Goal: Information Seeking & Learning: Learn about a topic

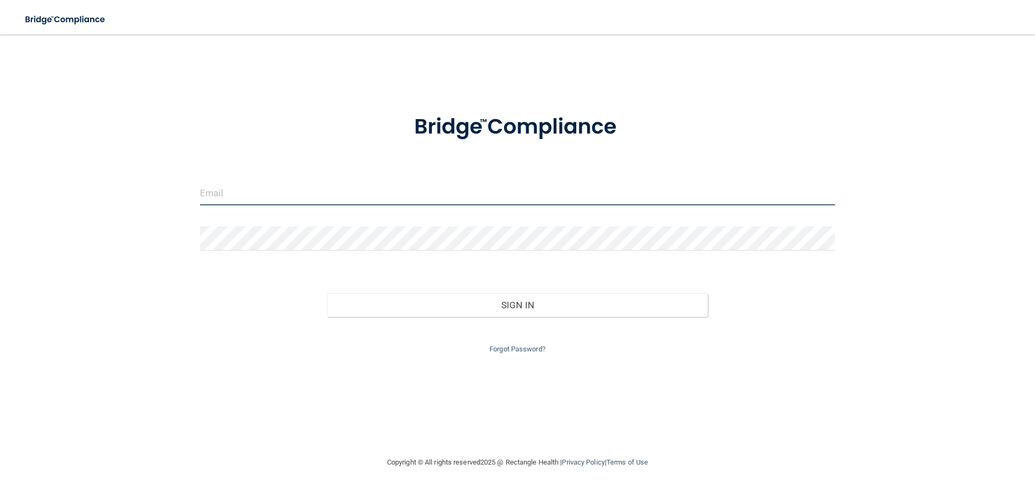
click at [441, 195] on input "email" at bounding box center [517, 193] width 635 height 24
type input "Dragonfly88ch@gmail.com"
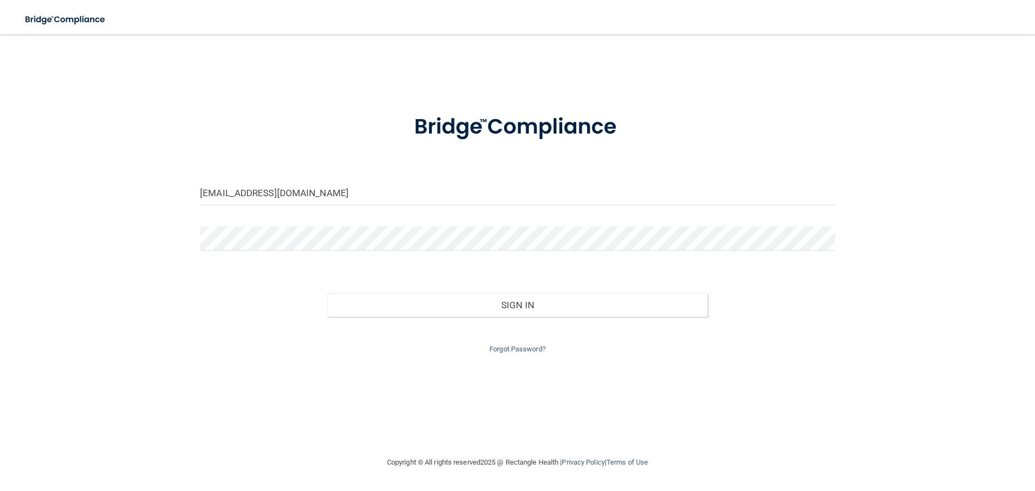
click at [268, 251] on div at bounding box center [517, 243] width 651 height 32
click at [269, 255] on div at bounding box center [517, 243] width 651 height 32
click at [252, 257] on div at bounding box center [517, 243] width 651 height 32
click at [254, 257] on div at bounding box center [517, 243] width 651 height 32
click at [265, 260] on form "Dragonfly88ch@gmail.com Invalid email/password. You don't have permission to ac…" at bounding box center [517, 227] width 635 height 257
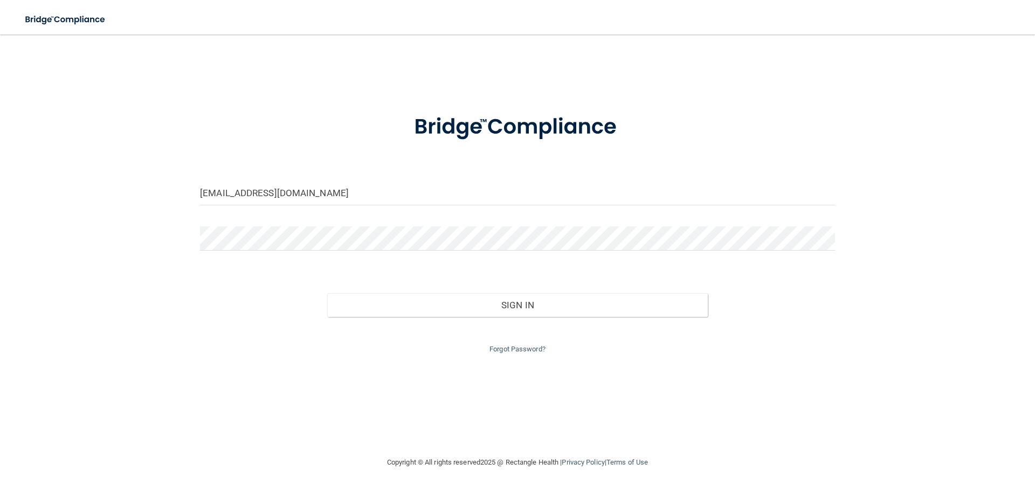
drag, startPoint x: 272, startPoint y: 260, endPoint x: 272, endPoint y: 252, distance: 8.1
click at [272, 252] on div at bounding box center [517, 243] width 651 height 32
click at [252, 258] on p "Password is required" at bounding box center [517, 259] width 635 height 13
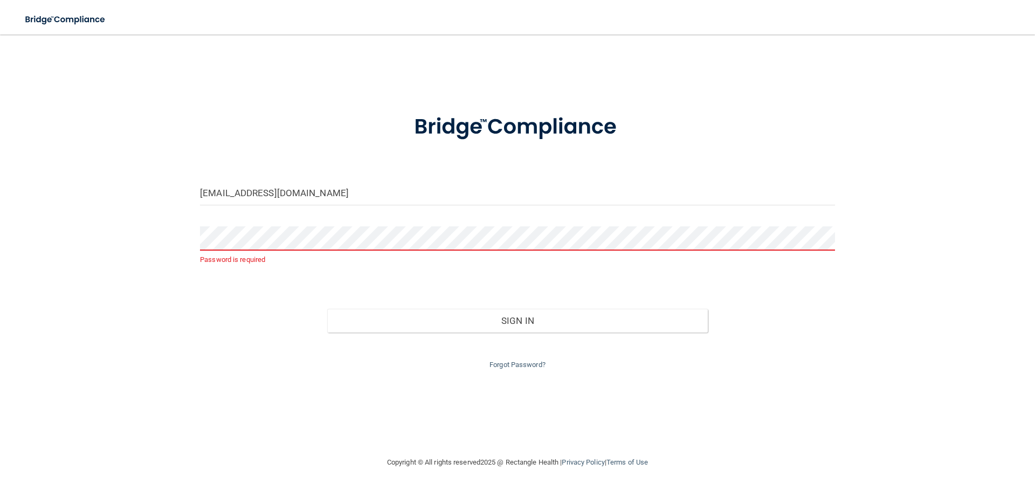
drag, startPoint x: 252, startPoint y: 258, endPoint x: 136, endPoint y: 208, distance: 126.3
click at [136, 211] on div "Dragonfly88ch@gmail.com Password is required Invalid email/password. You don't …" at bounding box center [518, 245] width 992 height 400
click at [246, 256] on p "Password is required" at bounding box center [517, 259] width 635 height 13
click at [246, 255] on p "Password is required" at bounding box center [517, 259] width 635 height 13
click at [512, 365] on link "Forgot Password?" at bounding box center [518, 365] width 56 height 8
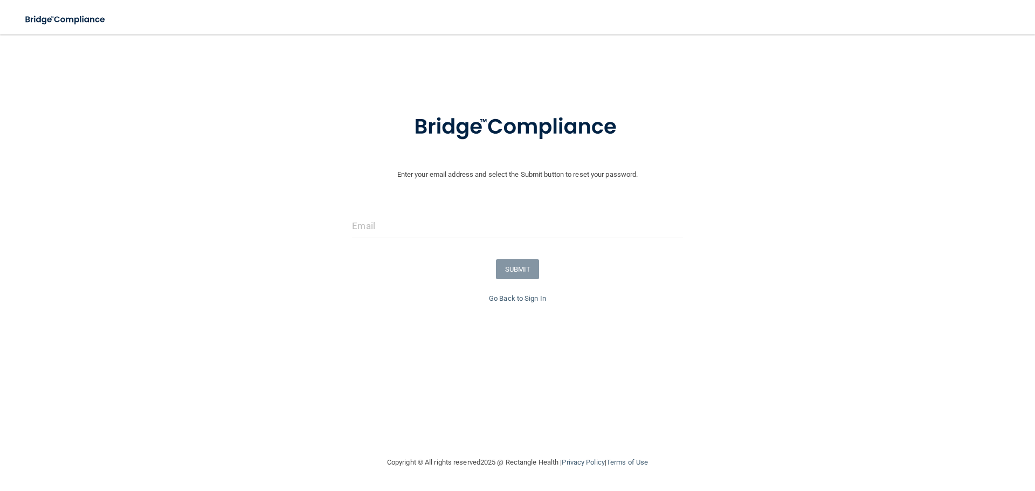
click at [372, 245] on div at bounding box center [517, 230] width 347 height 32
click at [383, 245] on div at bounding box center [517, 230] width 347 height 32
click at [388, 242] on div at bounding box center [517, 230] width 347 height 32
click at [375, 231] on input "email" at bounding box center [517, 226] width 331 height 24
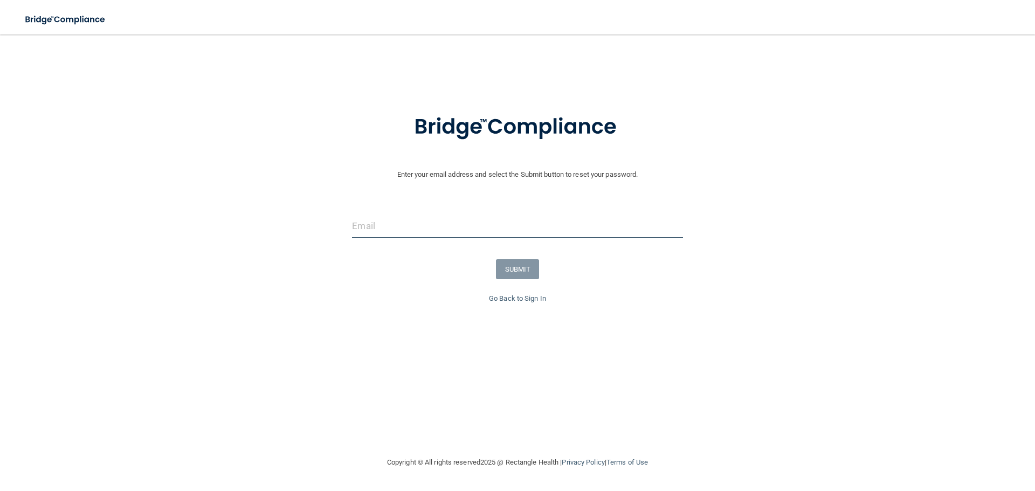
type input "Dragonfly88ch@gmail.com"
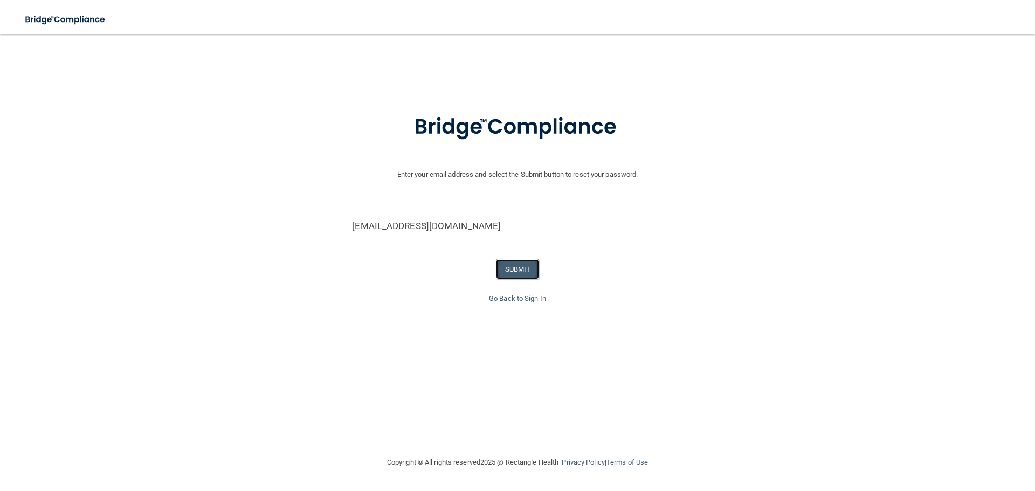
click at [517, 271] on button "SUBMIT" at bounding box center [518, 269] width 44 height 20
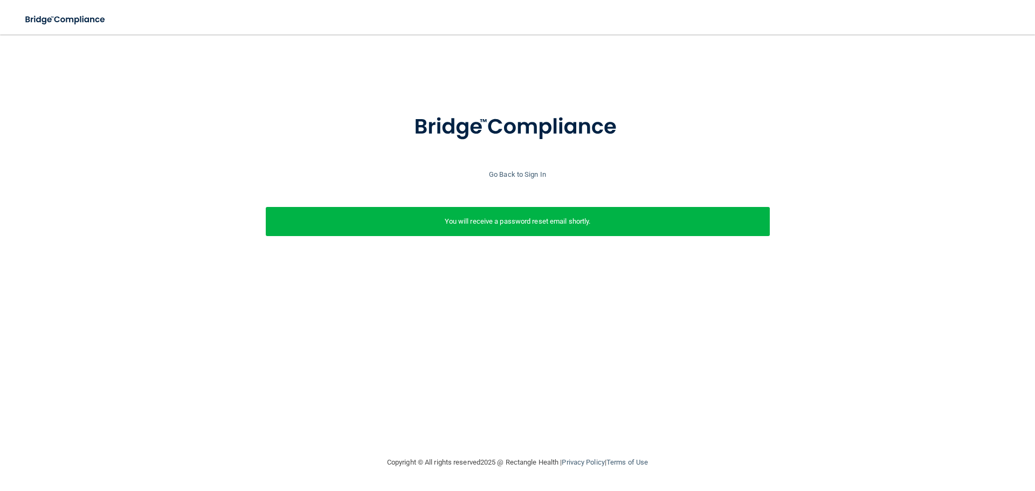
click at [543, 218] on p "You will receive a password reset email shortly." at bounding box center [518, 221] width 488 height 13
click at [509, 214] on div "You will receive a password reset email shortly." at bounding box center [518, 221] width 504 height 29
click at [522, 176] on link "Go Back to Sign In" at bounding box center [517, 174] width 57 height 8
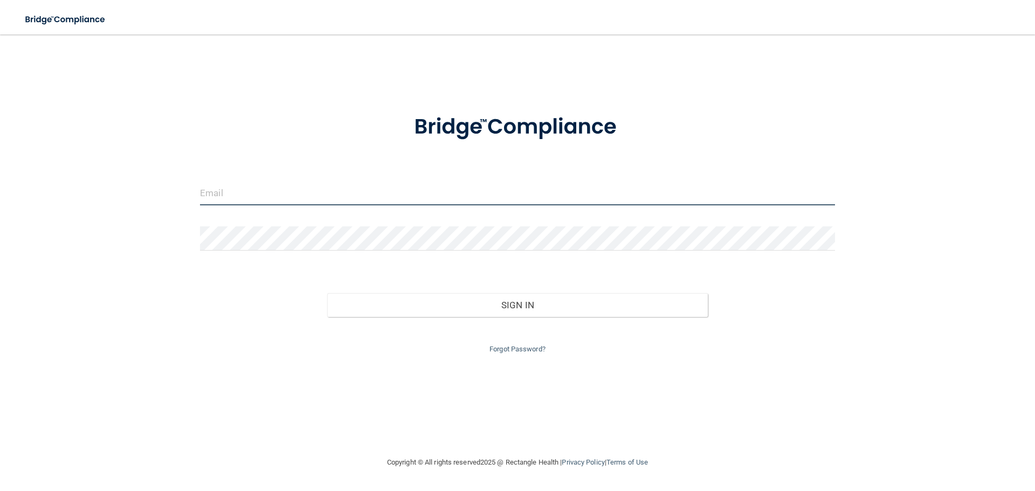
click at [249, 197] on input "email" at bounding box center [517, 193] width 635 height 24
type input "Dragonfly88ch@gmail.com"
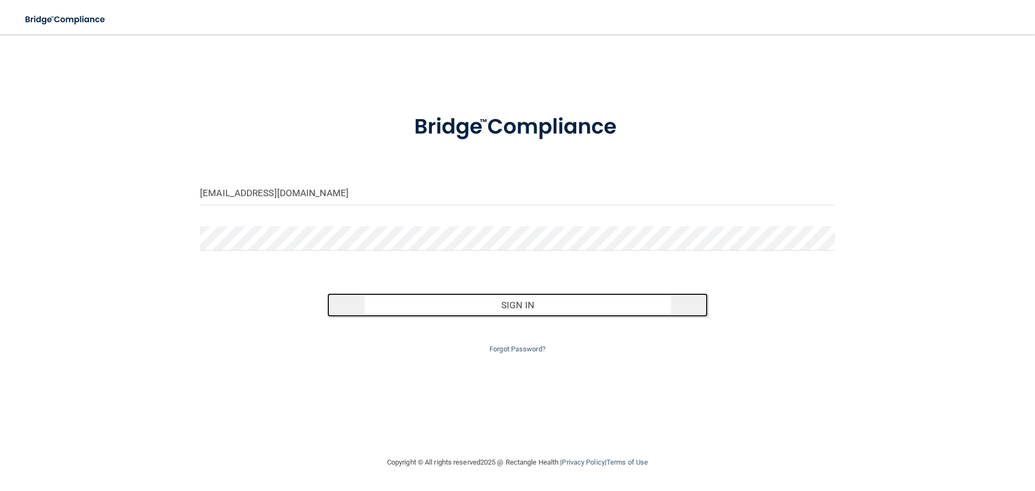
click at [518, 299] on button "Sign In" at bounding box center [517, 305] width 381 height 24
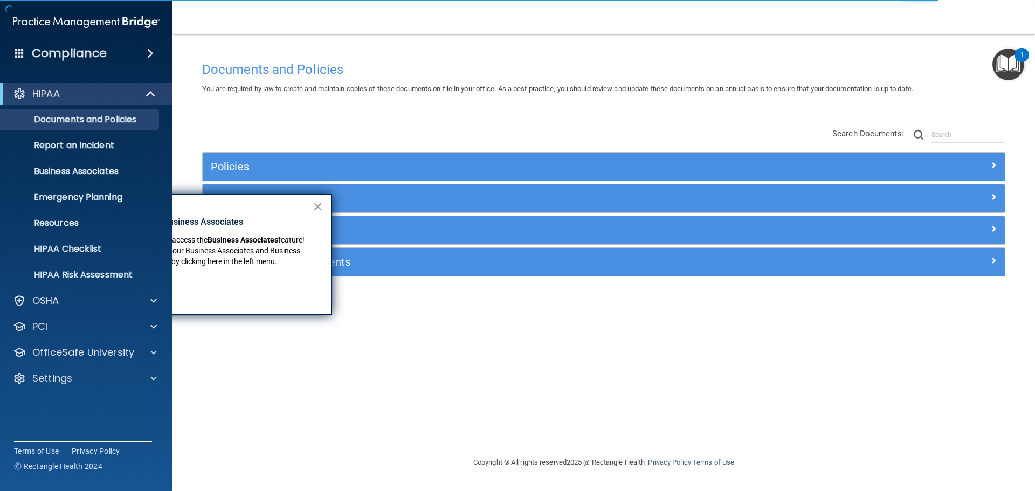
click at [406, 387] on div "Documents and Policies You are required by law to create and maintain copies of…" at bounding box center [604, 256] width 820 height 400
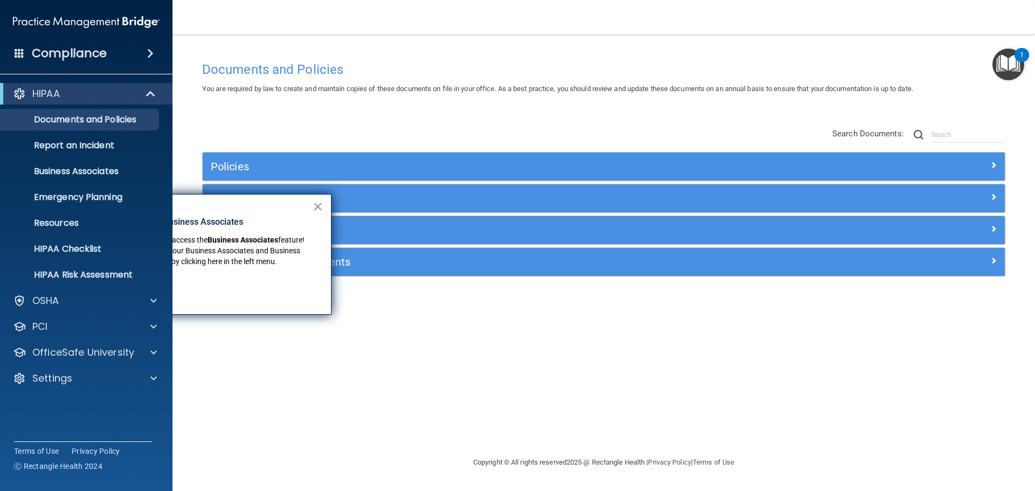
click at [314, 209] on button "×" at bounding box center [318, 206] width 10 height 17
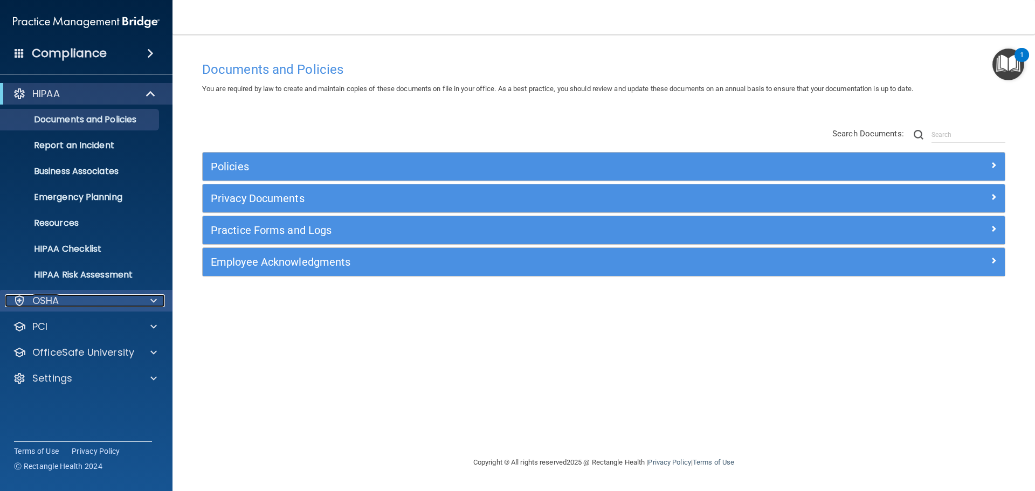
click at [84, 304] on div "OSHA" at bounding box center [72, 300] width 134 height 13
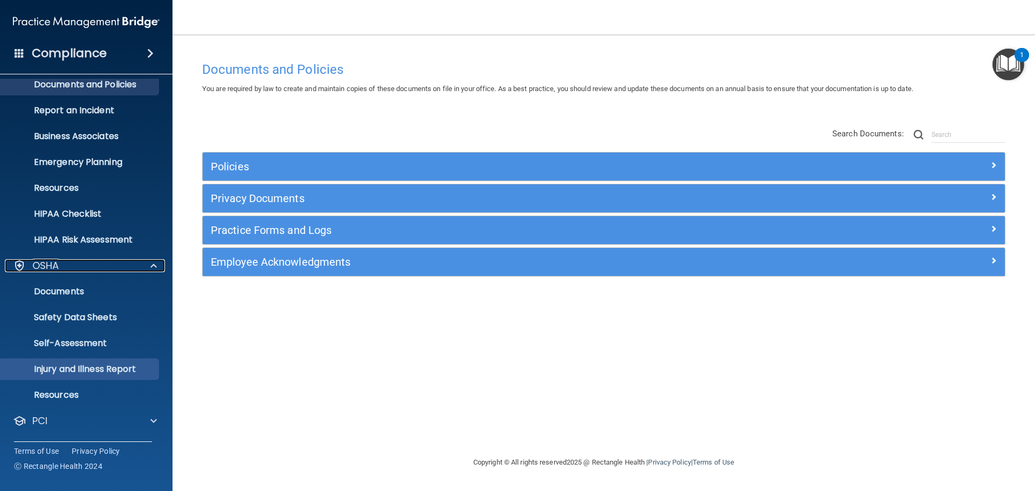
scroll to position [54, 0]
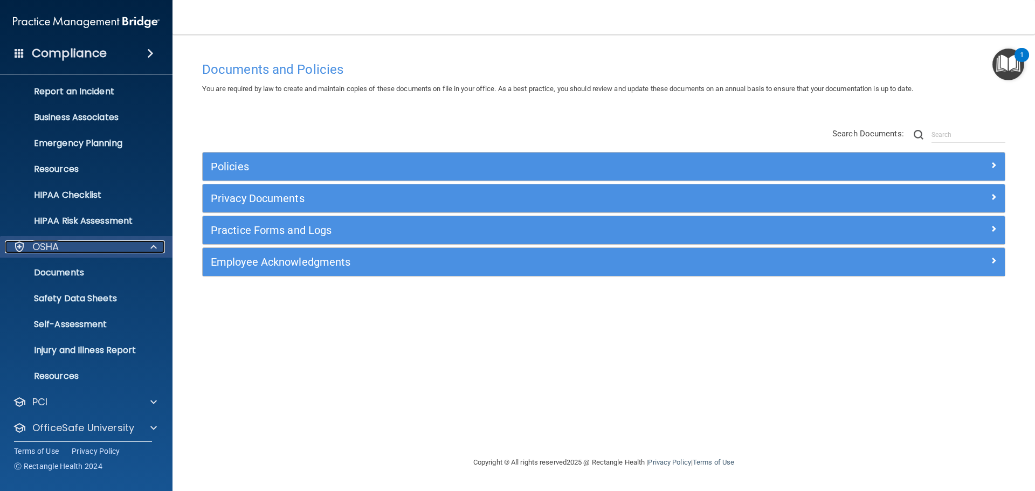
click at [47, 244] on p "OSHA" at bounding box center [45, 247] width 27 height 13
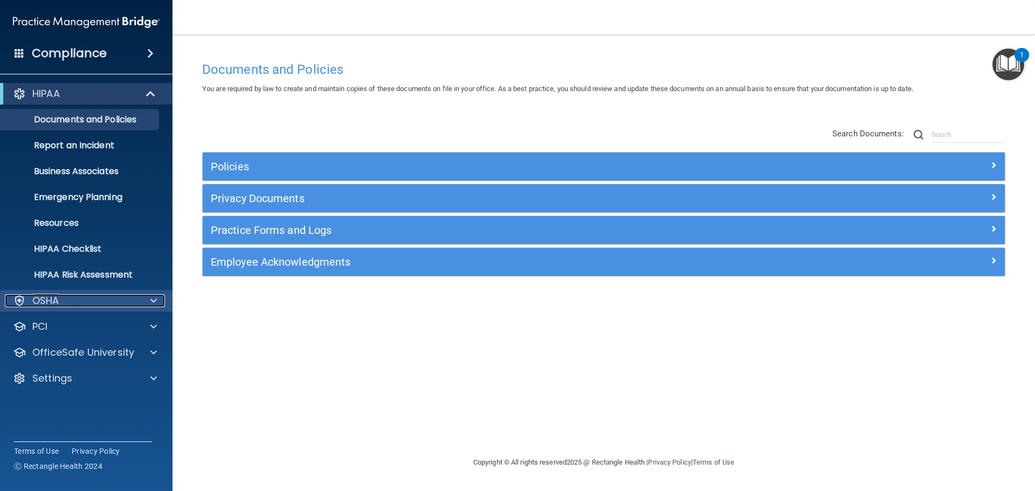
click at [100, 304] on div "OSHA" at bounding box center [72, 300] width 134 height 13
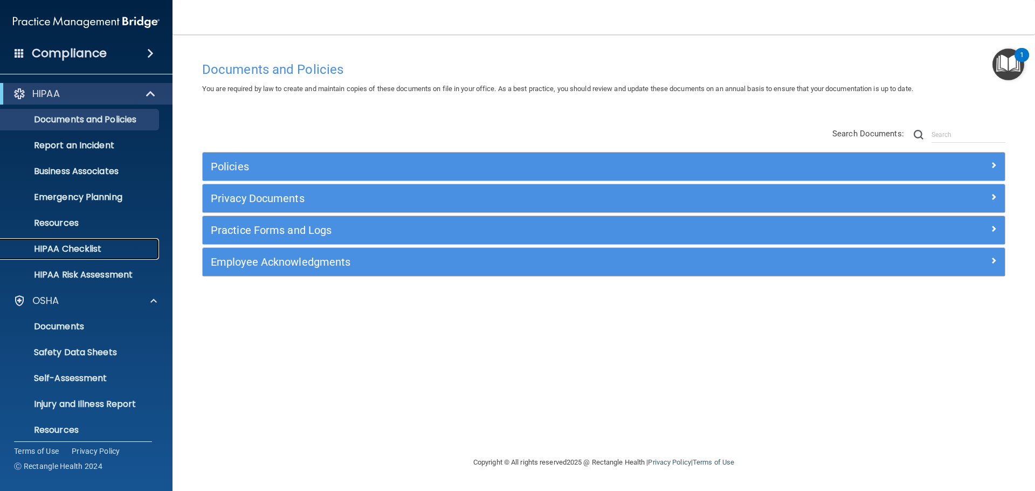
click at [98, 252] on p "HIPAA Checklist" at bounding box center [80, 249] width 147 height 11
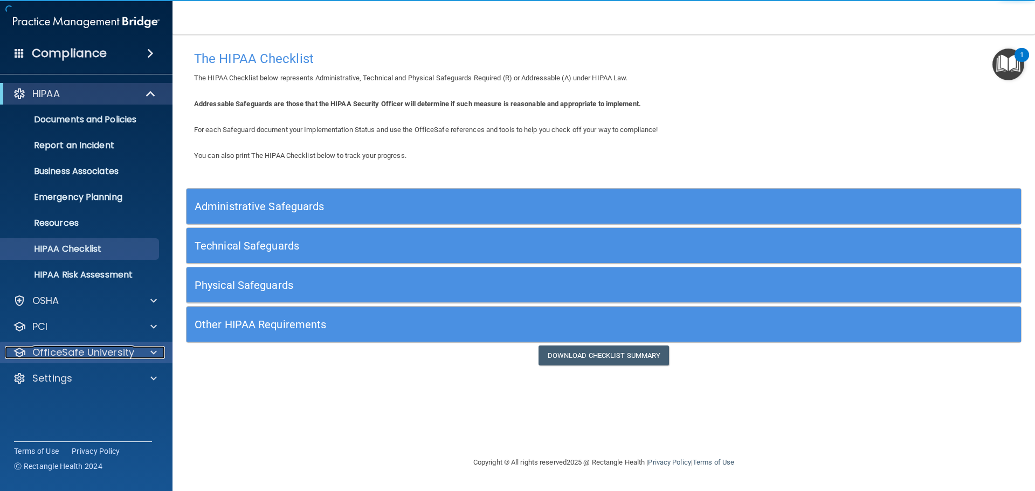
click at [82, 350] on p "OfficeSafe University" at bounding box center [83, 352] width 102 height 13
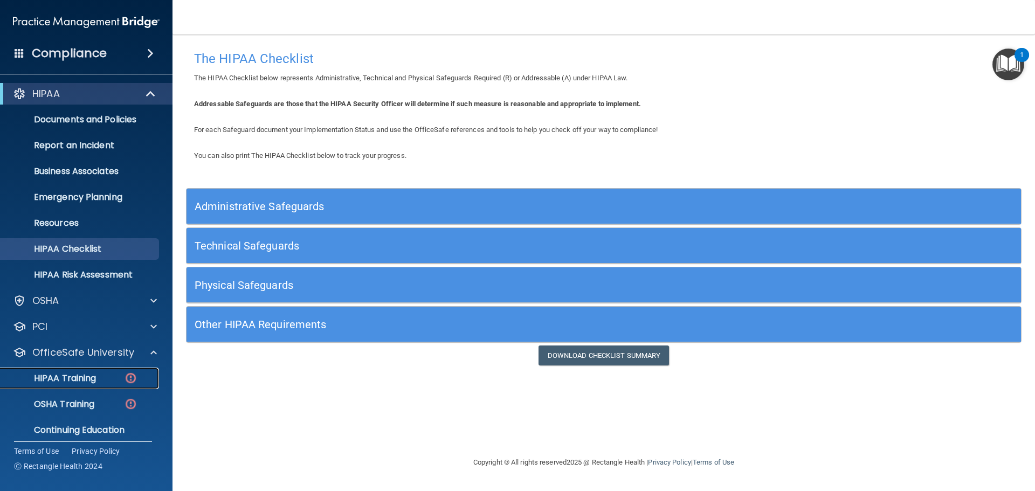
click at [80, 375] on p "HIPAA Training" at bounding box center [51, 378] width 89 height 11
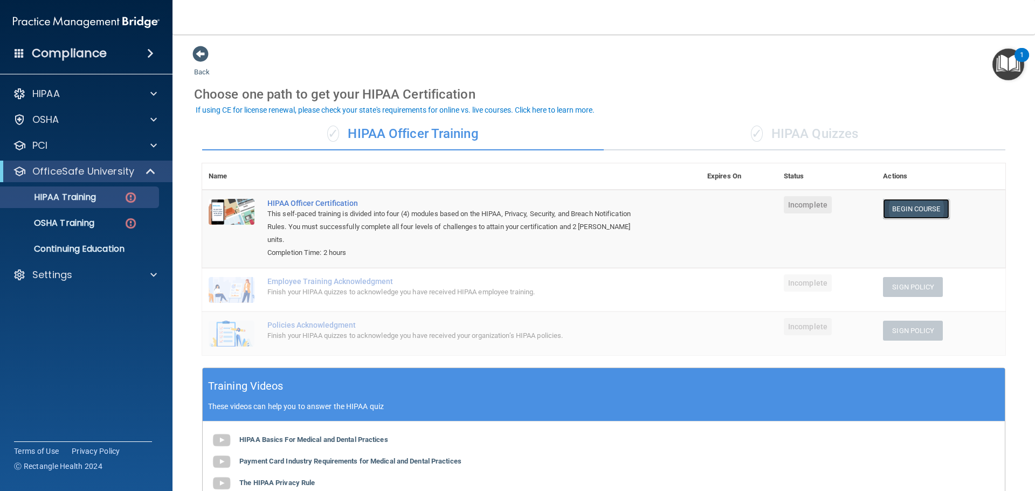
click at [923, 211] on link "Begin Course" at bounding box center [916, 209] width 66 height 20
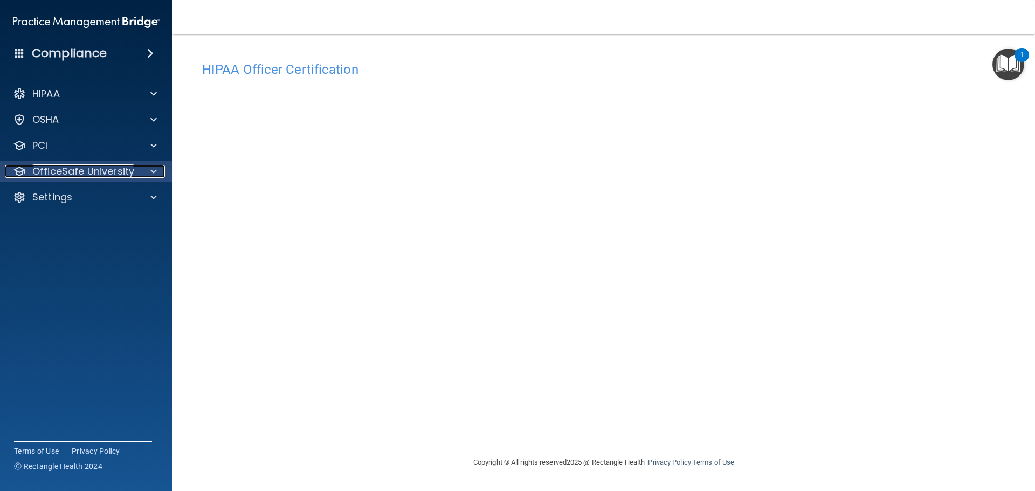
click at [93, 167] on p "OfficeSafe University" at bounding box center [83, 171] width 102 height 13
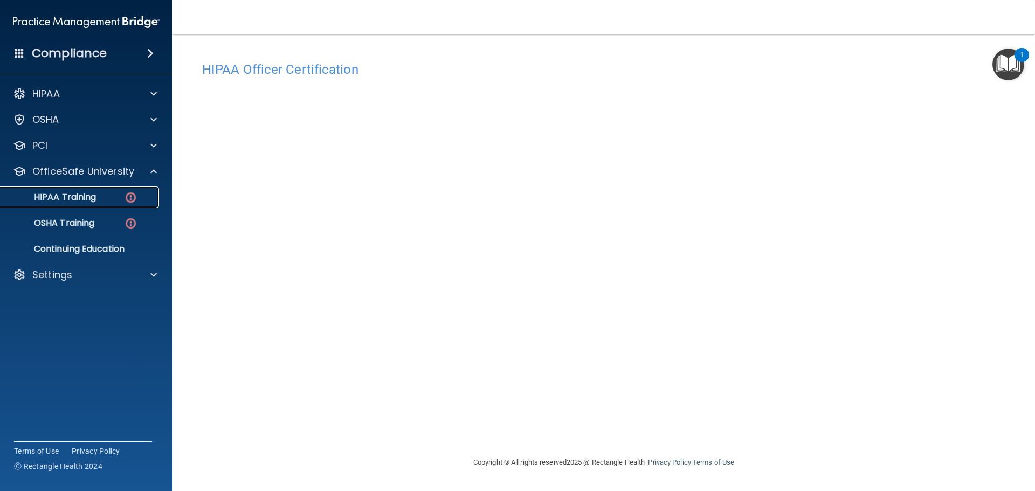
click at [89, 199] on p "HIPAA Training" at bounding box center [51, 197] width 89 height 11
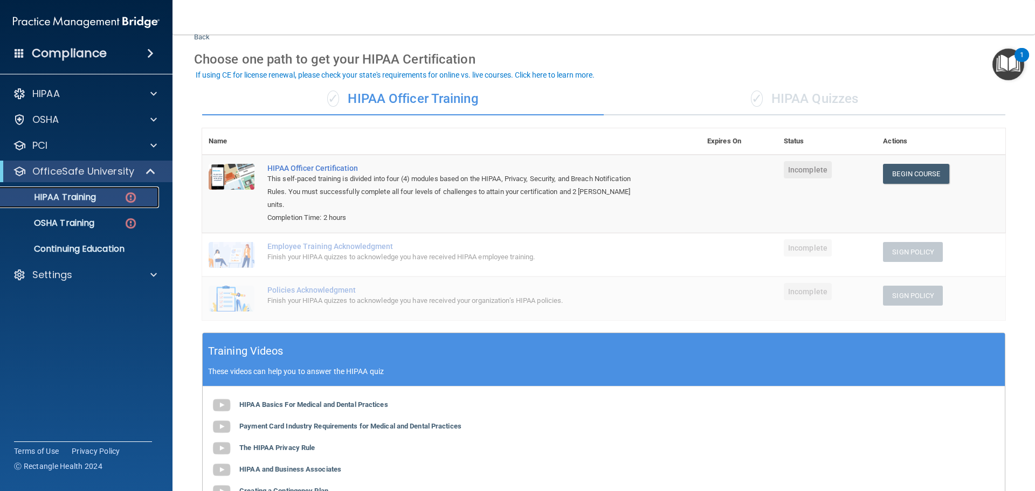
scroll to position [54, 0]
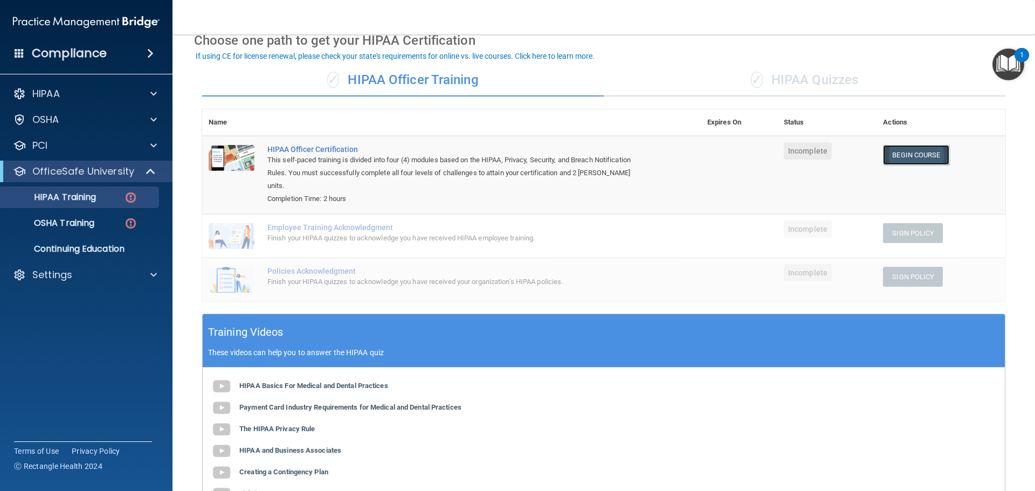
click at [927, 155] on link "Begin Course" at bounding box center [916, 155] width 66 height 20
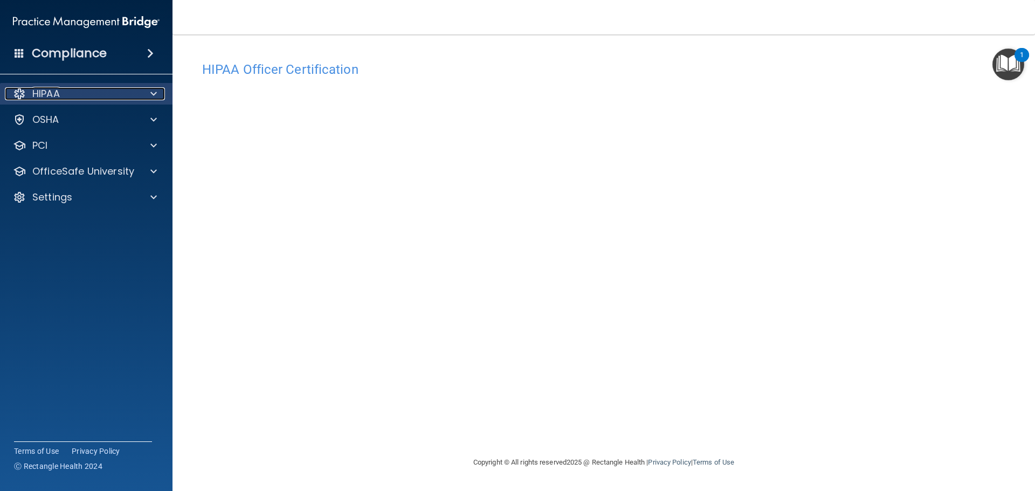
click at [153, 87] on span at bounding box center [153, 93] width 6 height 13
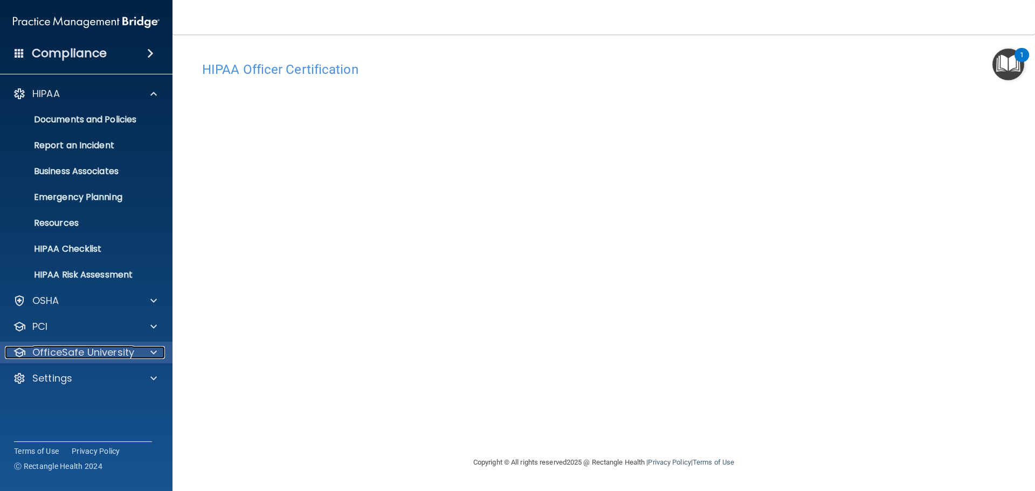
click at [124, 352] on p "OfficeSafe University" at bounding box center [83, 352] width 102 height 13
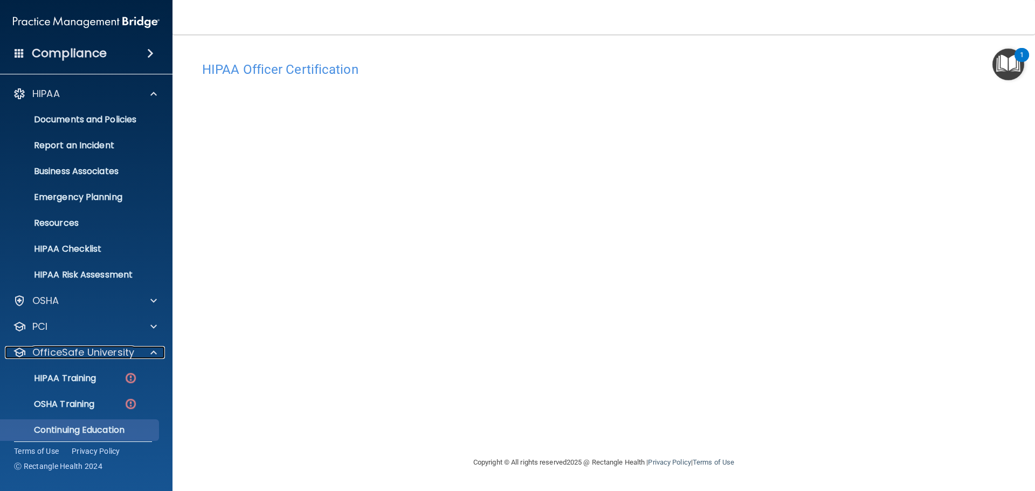
scroll to position [34, 0]
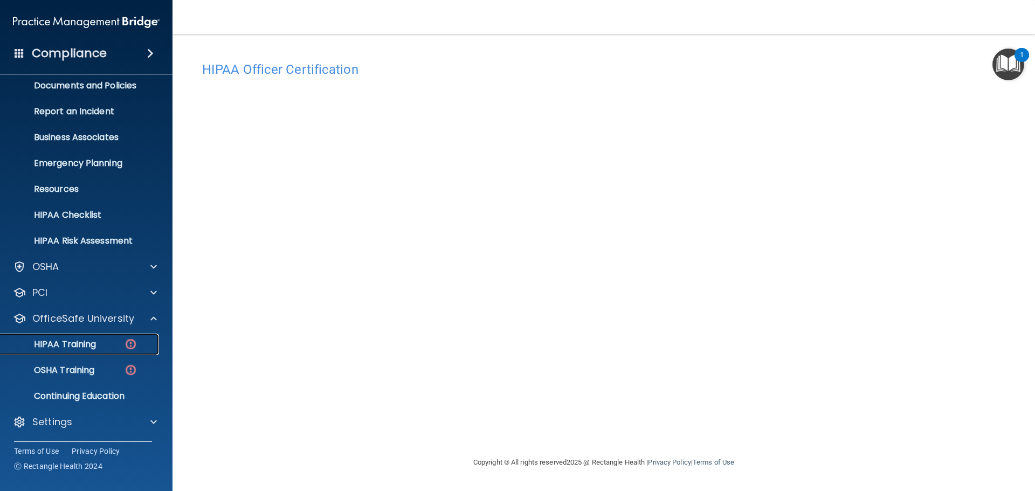
click at [99, 342] on div "HIPAA Training" at bounding box center [80, 344] width 147 height 11
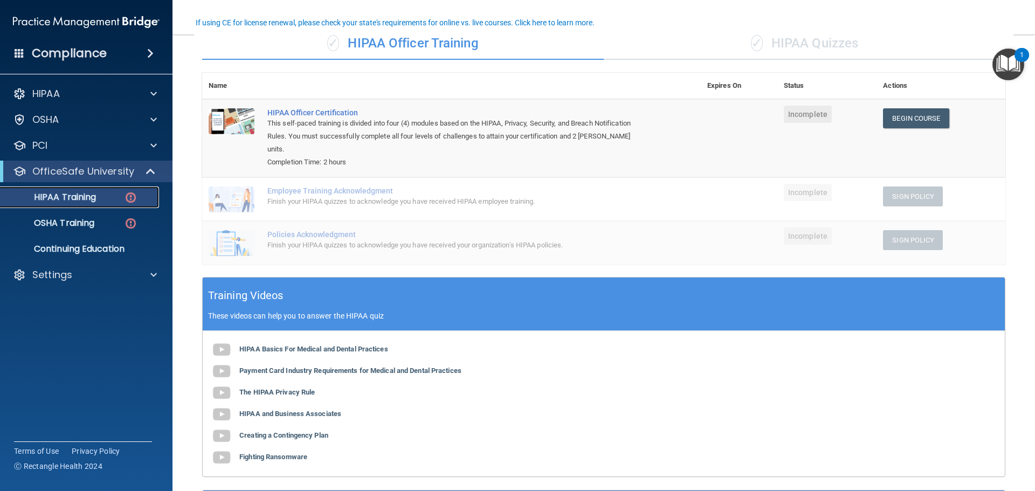
scroll to position [86, 0]
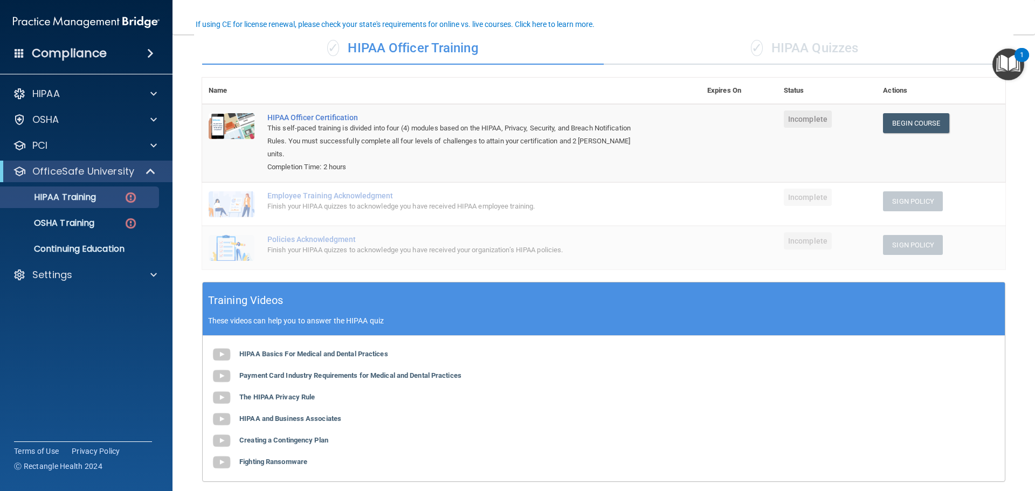
click at [816, 42] on div "✓ HIPAA Quizzes" at bounding box center [805, 48] width 402 height 32
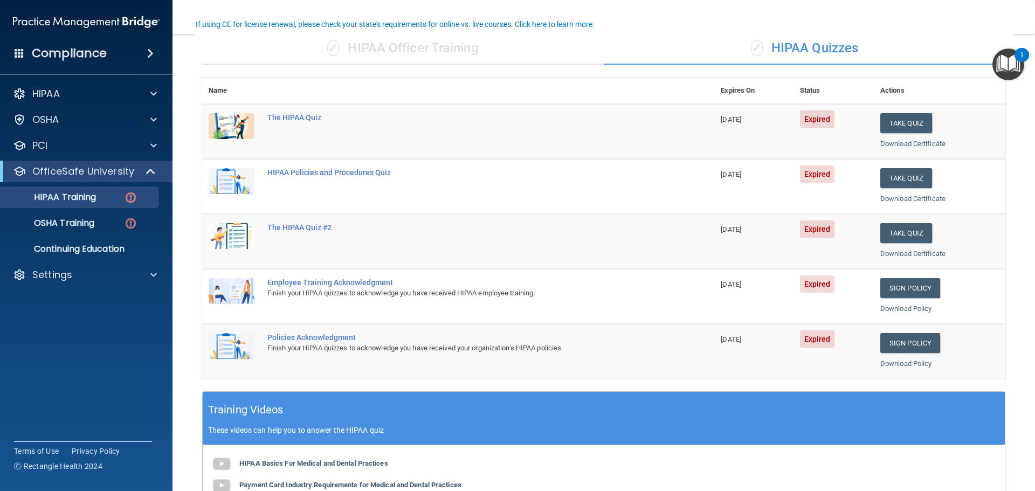
click at [813, 50] on div "✓ HIPAA Quizzes" at bounding box center [805, 48] width 402 height 32
click at [893, 120] on button "Take Quiz" at bounding box center [907, 123] width 52 height 20
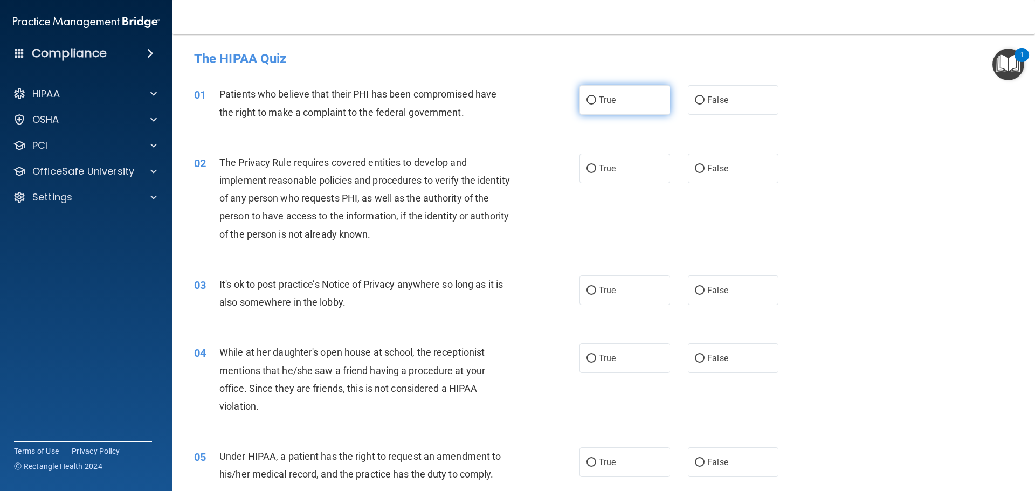
click at [591, 101] on input "True" at bounding box center [592, 101] width 10 height 8
radio input "true"
click at [591, 167] on input "True" at bounding box center [592, 169] width 10 height 8
radio input "true"
click at [695, 293] on input "False" at bounding box center [700, 291] width 10 height 8
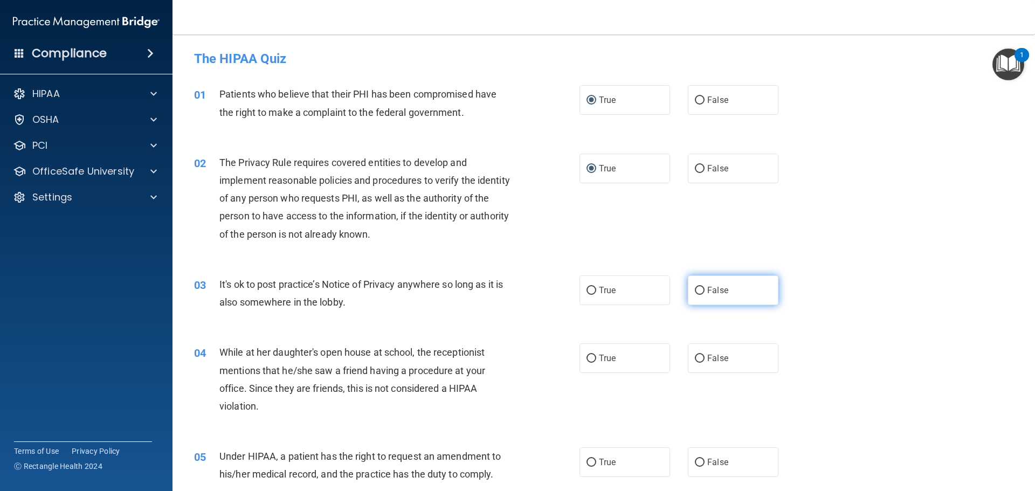
radio input "true"
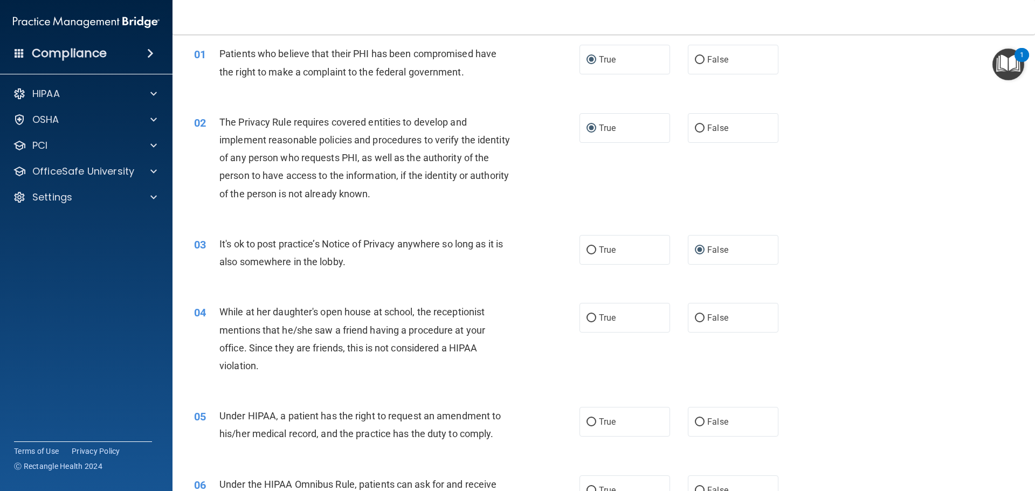
scroll to position [68, 0]
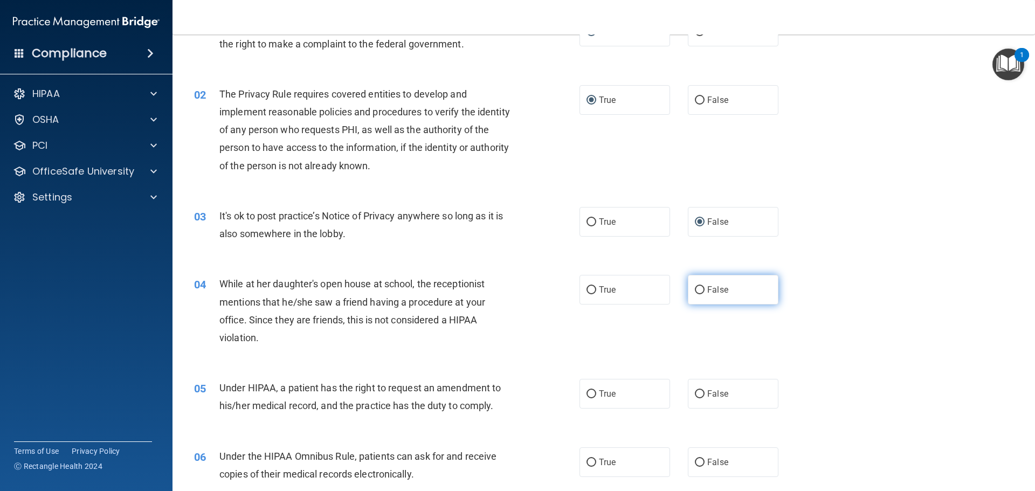
click at [688, 288] on label "False" at bounding box center [733, 290] width 91 height 30
click at [695, 288] on input "False" at bounding box center [700, 290] width 10 height 8
radio input "true"
click at [592, 396] on input "True" at bounding box center [592, 394] width 10 height 8
radio input "true"
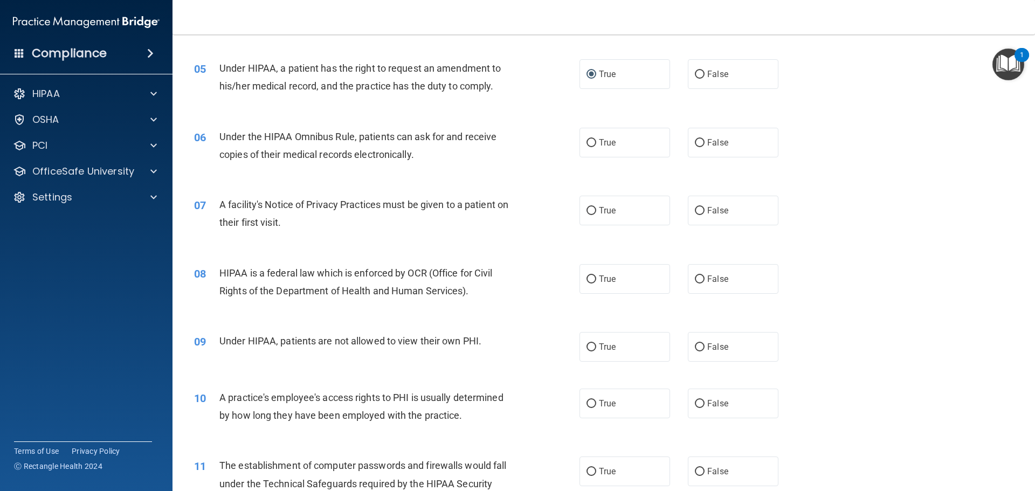
scroll to position [401, 0]
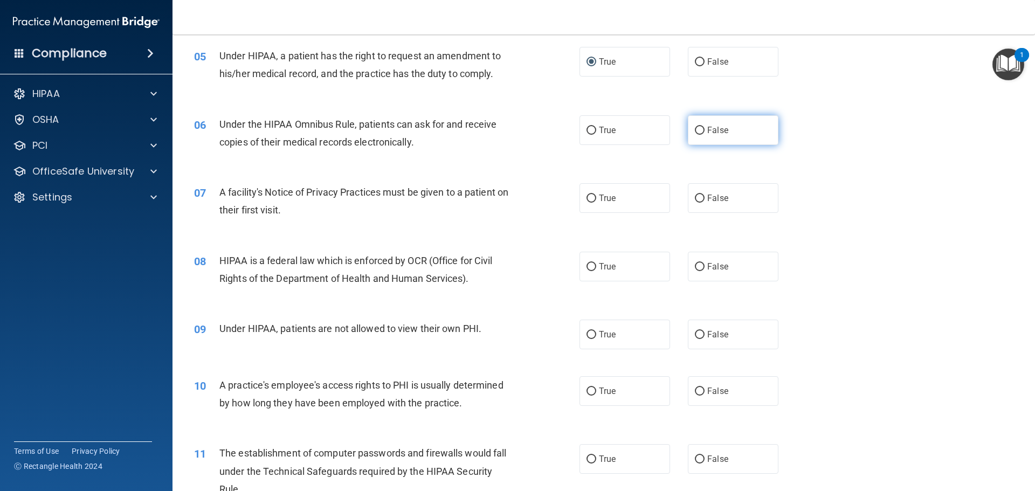
click at [695, 133] on input "False" at bounding box center [700, 131] width 10 height 8
radio input "true"
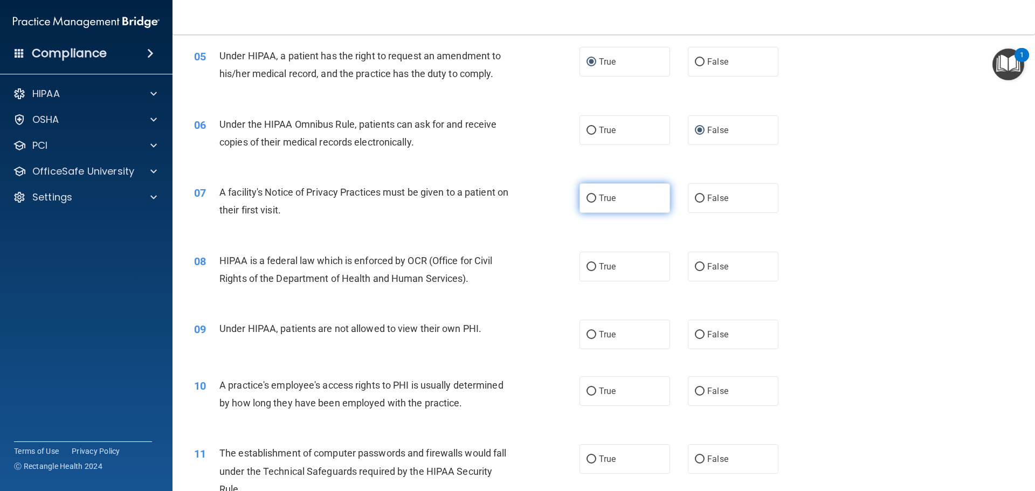
click at [587, 199] on input "True" at bounding box center [592, 199] width 10 height 8
radio input "true"
click at [587, 267] on input "True" at bounding box center [592, 267] width 10 height 8
radio input "true"
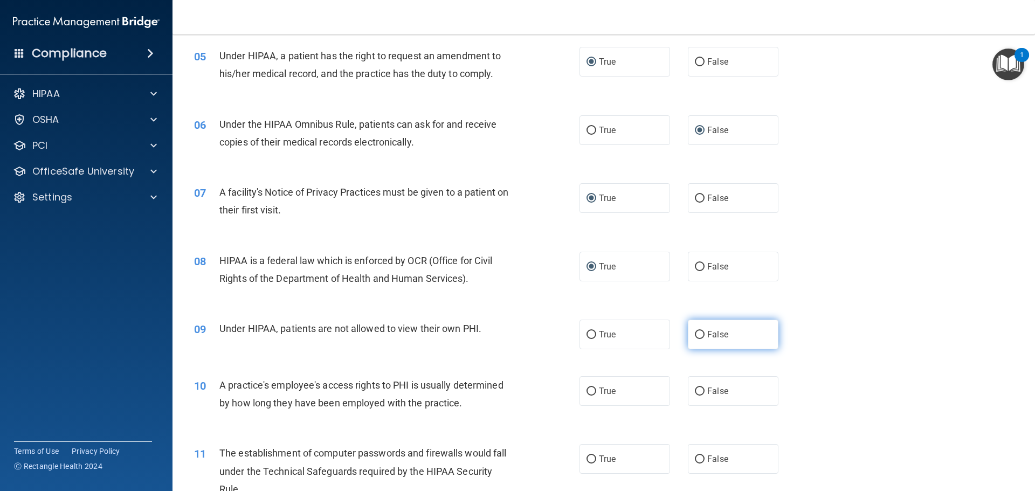
click at [689, 335] on label "False" at bounding box center [733, 335] width 91 height 30
click at [695, 335] on input "False" at bounding box center [700, 335] width 10 height 8
radio input "true"
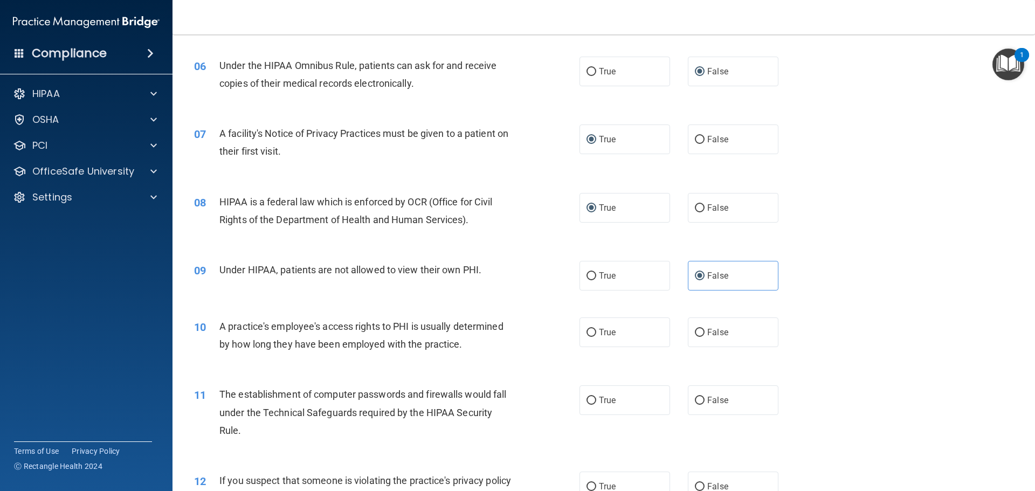
scroll to position [463, 0]
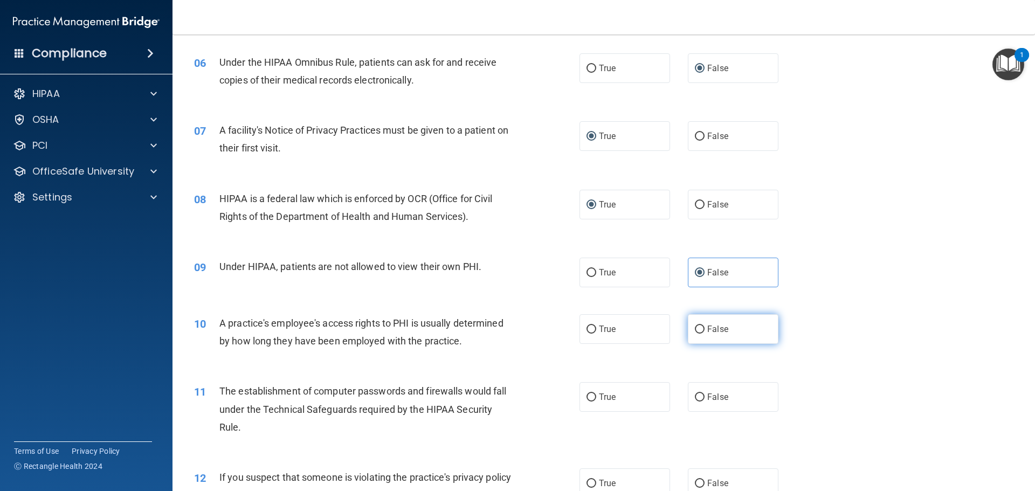
click at [700, 328] on label "False" at bounding box center [733, 329] width 91 height 30
click at [700, 328] on input "False" at bounding box center [700, 330] width 10 height 8
radio input "true"
click at [590, 400] on input "True" at bounding box center [592, 398] width 10 height 8
radio input "true"
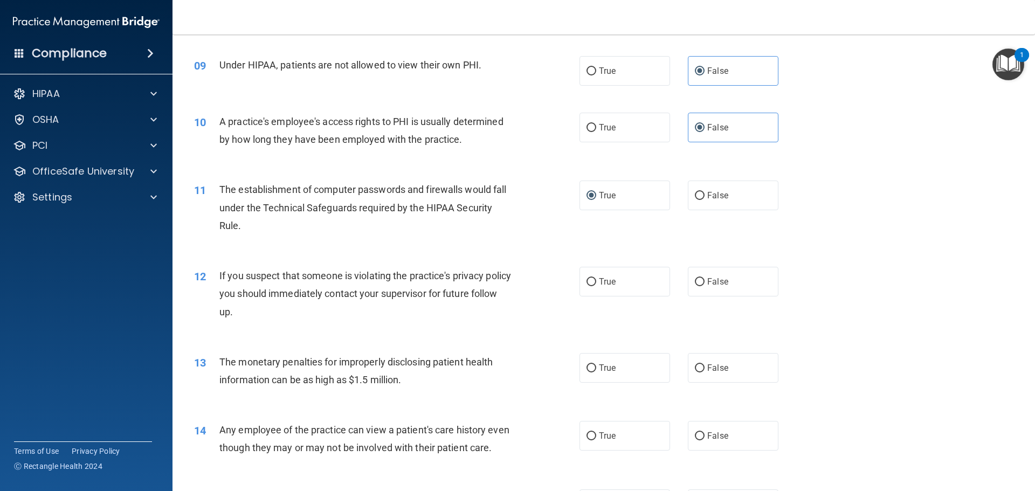
scroll to position [702, 0]
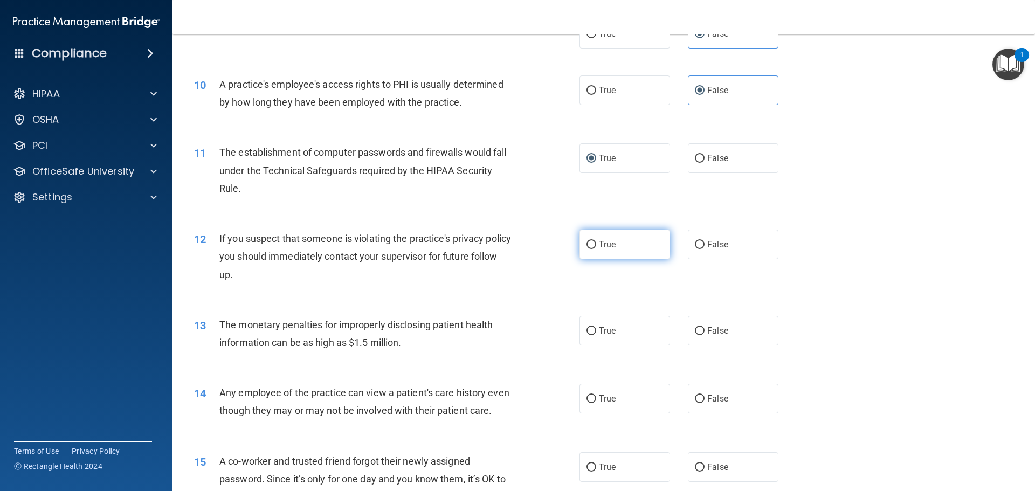
click at [587, 245] on input "True" at bounding box center [592, 245] width 10 height 8
radio input "true"
click at [587, 328] on input "True" at bounding box center [592, 331] width 10 height 8
radio input "true"
click at [699, 394] on label "False" at bounding box center [733, 399] width 91 height 30
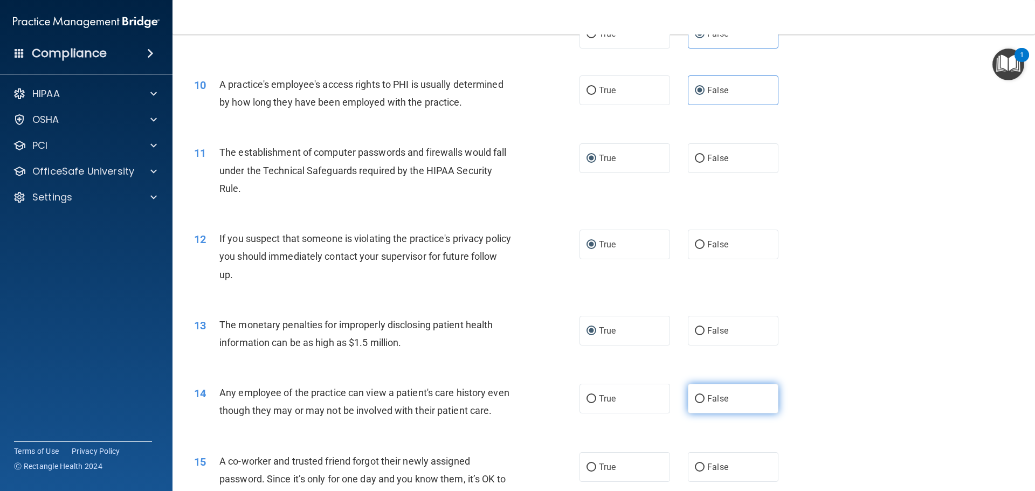
click at [699, 395] on input "False" at bounding box center [700, 399] width 10 height 8
radio input "true"
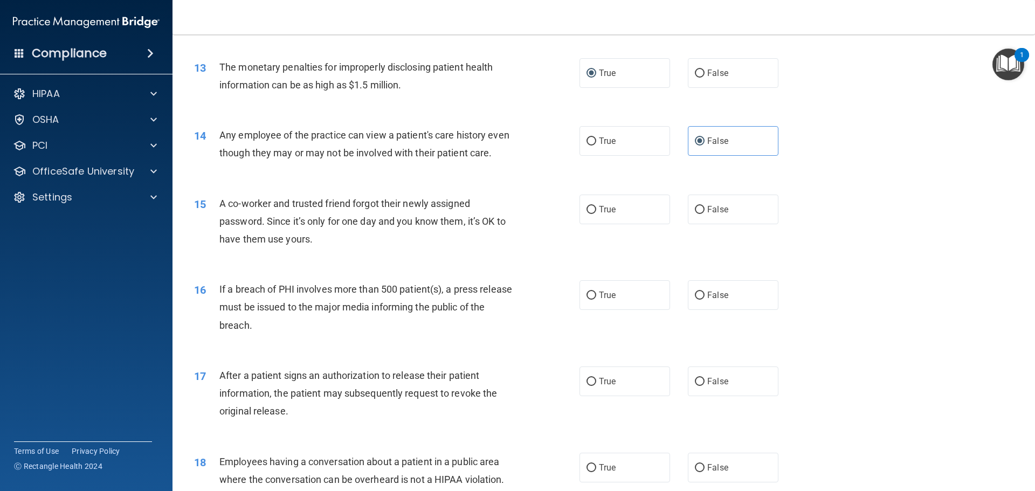
scroll to position [978, 0]
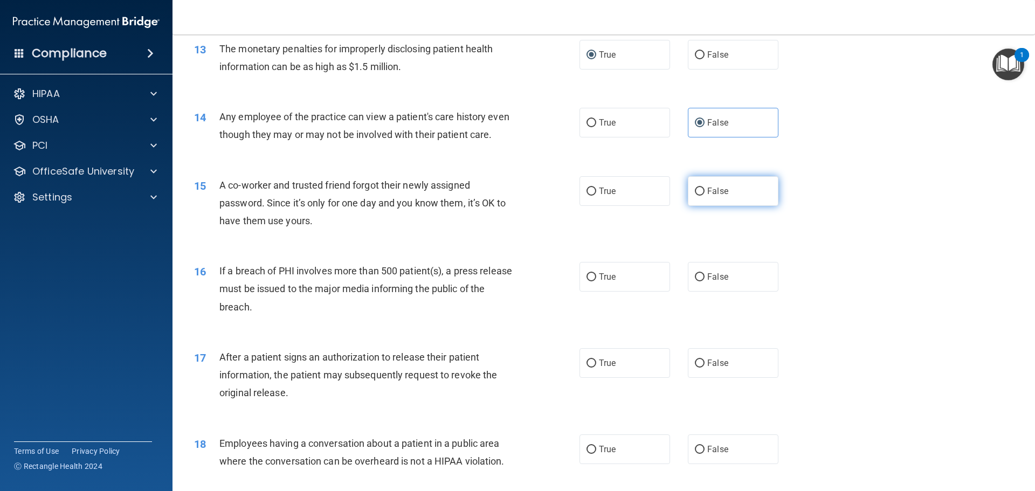
click at [694, 203] on label "False" at bounding box center [733, 191] width 91 height 30
click at [695, 196] on input "False" at bounding box center [700, 192] width 10 height 8
radio input "true"
click at [695, 282] on input "False" at bounding box center [700, 277] width 10 height 8
radio input "true"
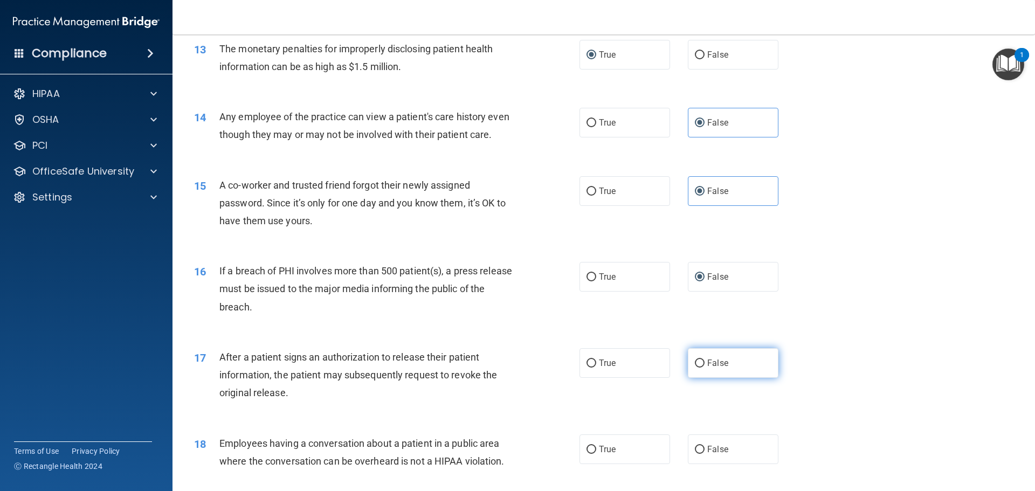
click at [698, 368] on input "False" at bounding box center [700, 364] width 10 height 8
radio input "true"
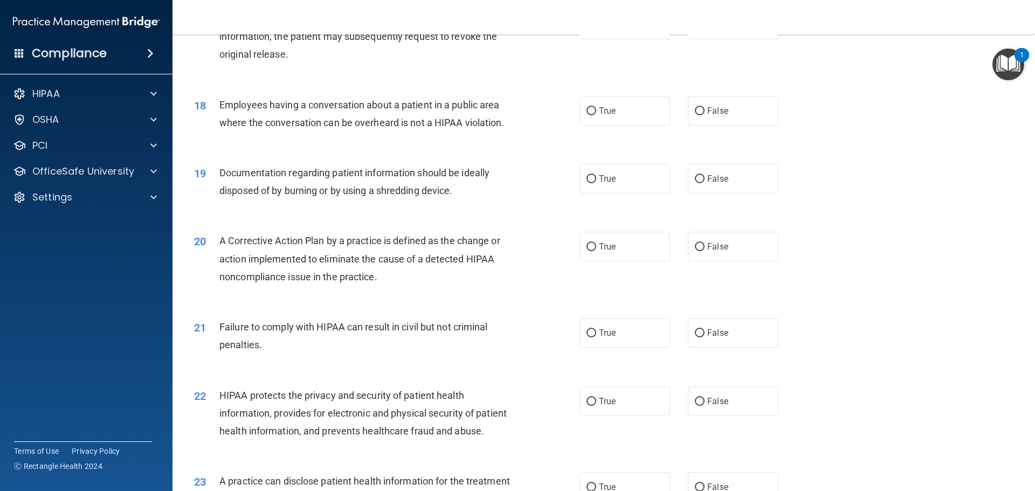
scroll to position [1322, 0]
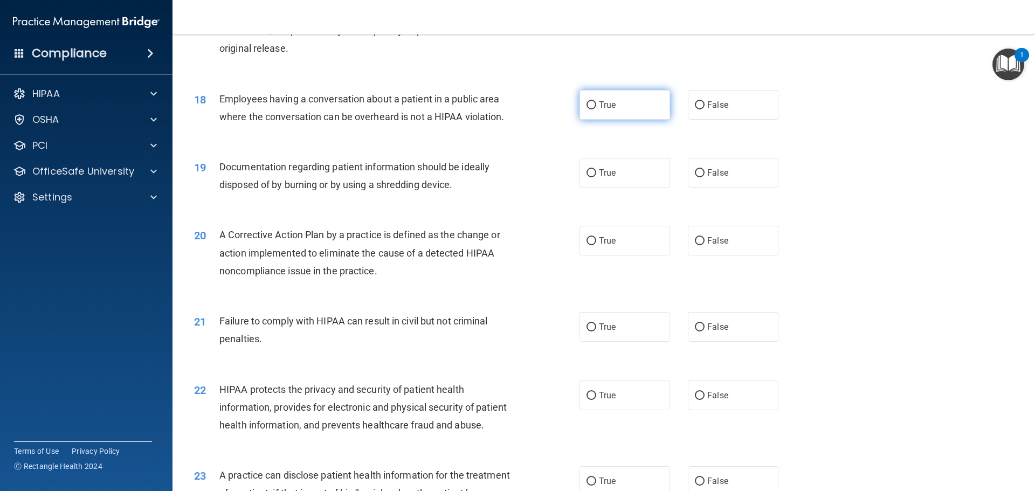
click at [589, 109] on input "True" at bounding box center [592, 105] width 10 height 8
radio input "true"
click at [588, 177] on input "True" at bounding box center [592, 173] width 10 height 8
radio input "true"
click at [588, 245] on input "True" at bounding box center [592, 241] width 10 height 8
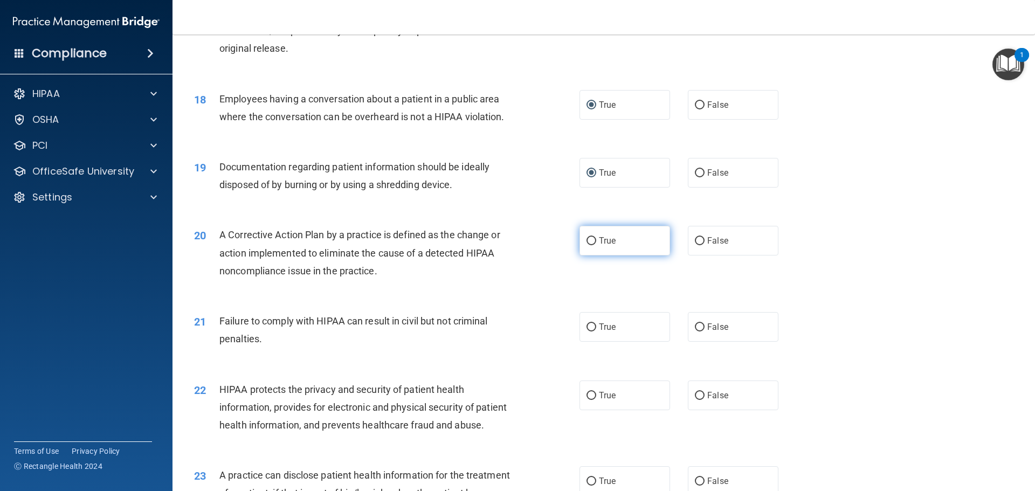
radio input "true"
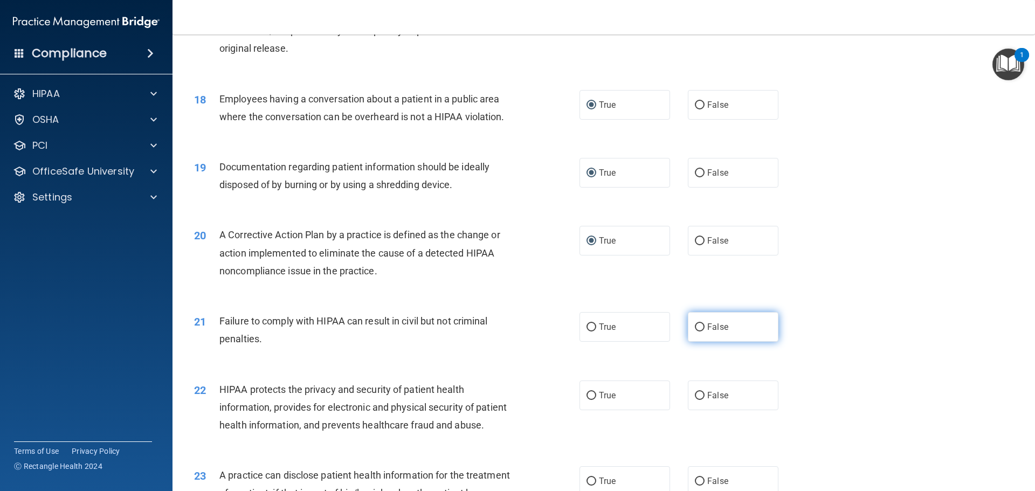
drag, startPoint x: 695, startPoint y: 342, endPoint x: 691, endPoint y: 356, distance: 13.9
click at [695, 332] on input "False" at bounding box center [700, 328] width 10 height 8
radio input "true"
click at [588, 400] on input "True" at bounding box center [592, 396] width 10 height 8
radio input "true"
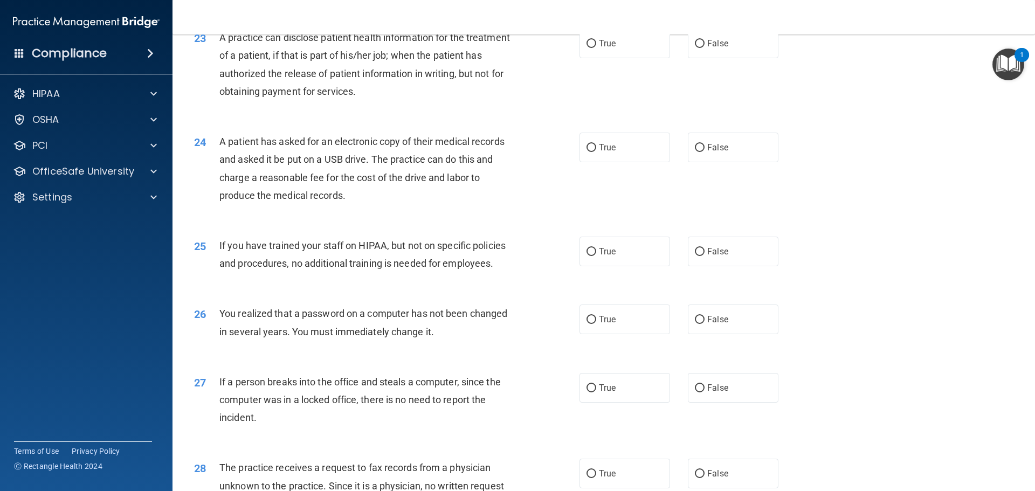
scroll to position [1763, 0]
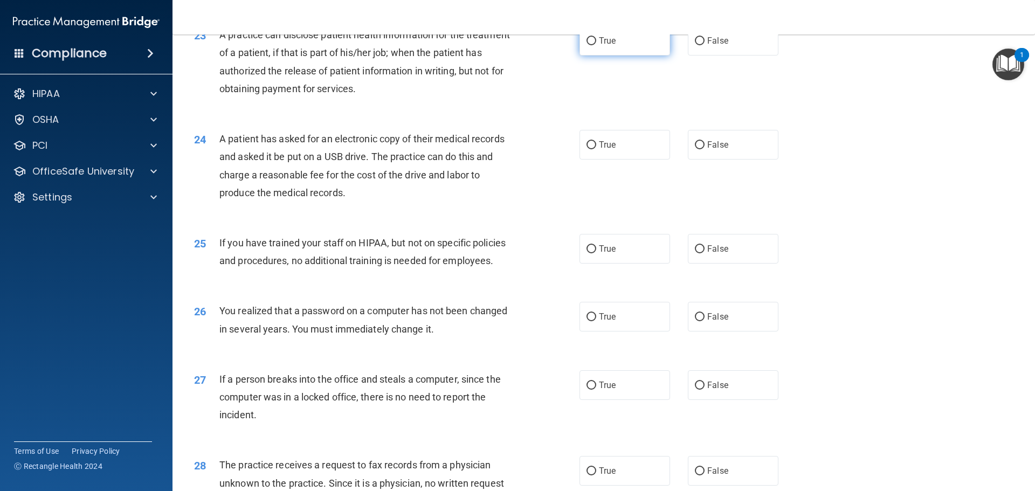
click at [588, 45] on input "True" at bounding box center [592, 41] width 10 height 8
radio input "true"
click at [689, 160] on label "False" at bounding box center [733, 145] width 91 height 30
click at [695, 149] on input "False" at bounding box center [700, 145] width 10 height 8
radio input "true"
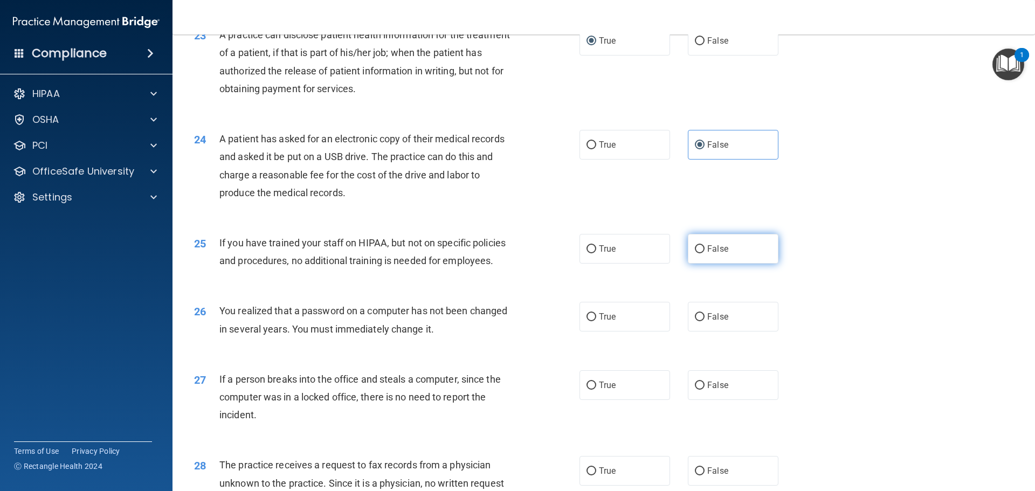
click at [701, 264] on label "False" at bounding box center [733, 249] width 91 height 30
click at [701, 253] on input "False" at bounding box center [700, 249] width 10 height 8
radio input "true"
click at [594, 332] on label "True" at bounding box center [625, 317] width 91 height 30
click at [594, 321] on input "True" at bounding box center [592, 317] width 10 height 8
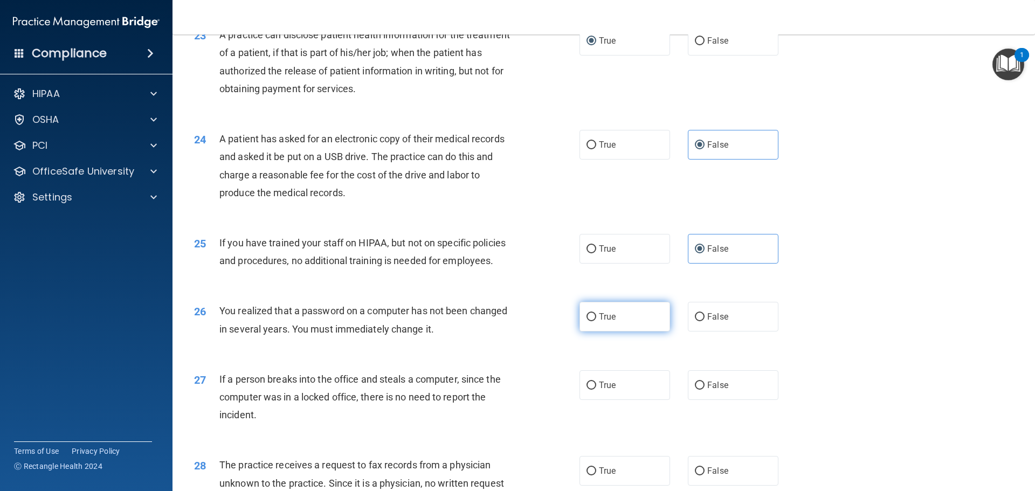
radio input "true"
click at [698, 390] on input "False" at bounding box center [700, 386] width 10 height 8
radio input "true"
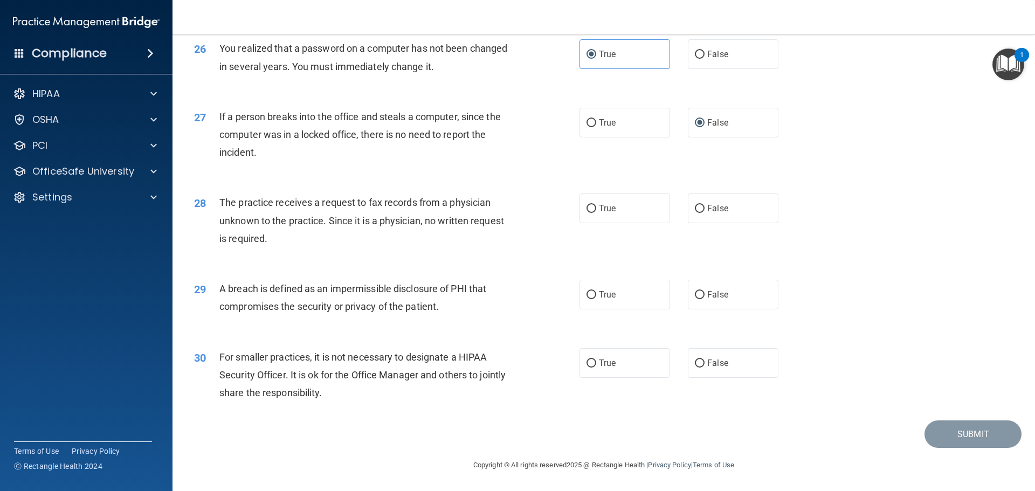
scroll to position [2061, 0]
click at [695, 206] on input "False" at bounding box center [700, 209] width 10 height 8
radio input "true"
click at [588, 292] on input "True" at bounding box center [592, 295] width 10 height 8
radio input "true"
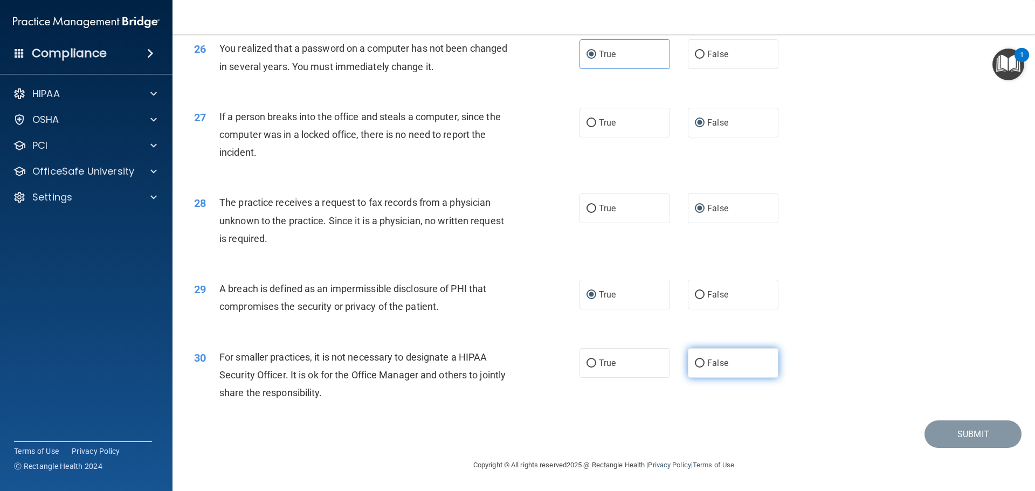
click at [688, 364] on label "False" at bounding box center [733, 363] width 91 height 30
click at [695, 364] on input "False" at bounding box center [700, 364] width 10 height 8
radio input "true"
click at [939, 430] on button "Submit" at bounding box center [973, 435] width 97 height 28
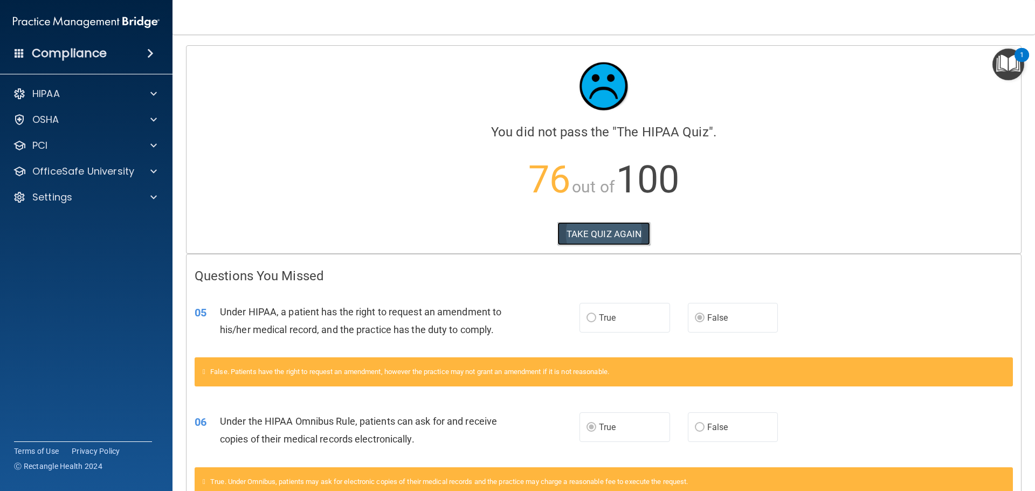
click at [570, 227] on button "TAKE QUIZ AGAIN" at bounding box center [604, 234] width 93 height 24
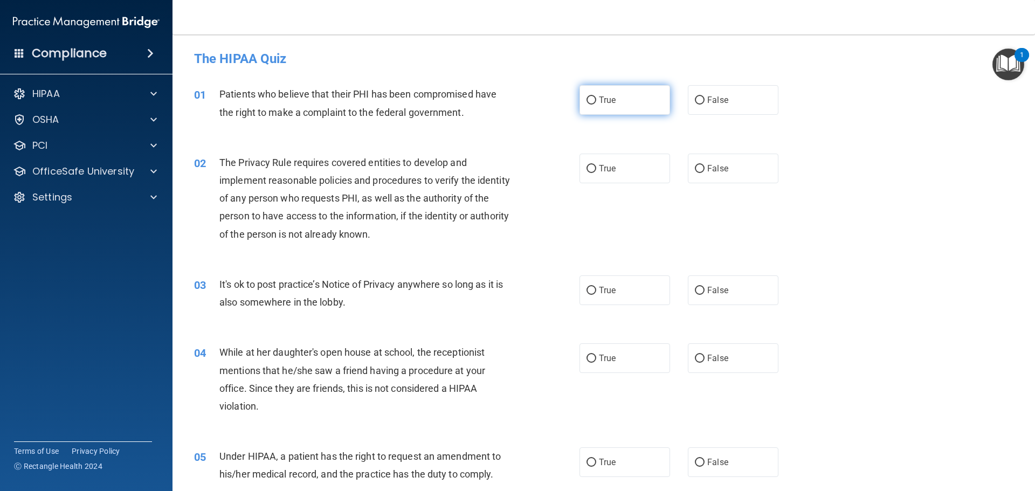
click at [590, 98] on input "True" at bounding box center [592, 101] width 10 height 8
radio input "true"
click at [587, 168] on input "True" at bounding box center [592, 169] width 10 height 8
radio input "true"
drag, startPoint x: 693, startPoint y: 290, endPoint x: 693, endPoint y: 303, distance: 12.9
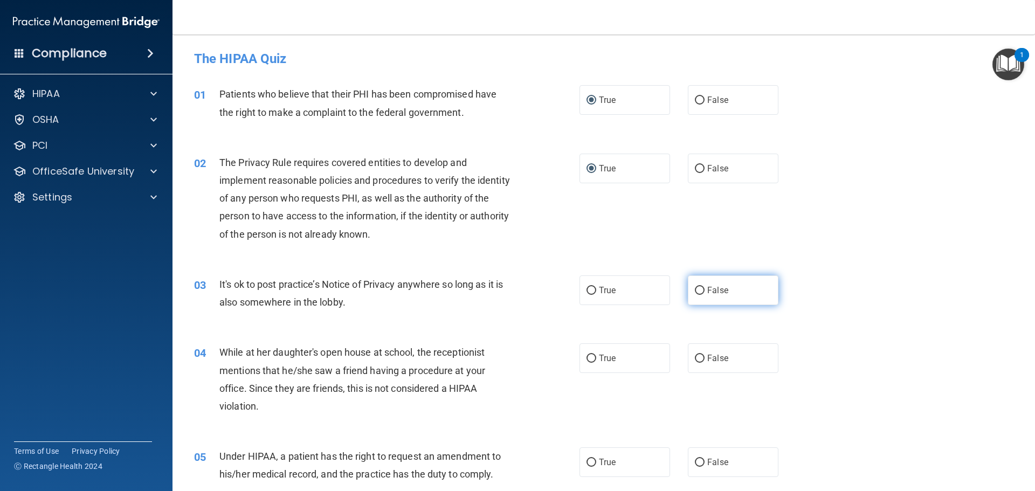
click at [695, 289] on input "False" at bounding box center [700, 291] width 10 height 8
radio input "true"
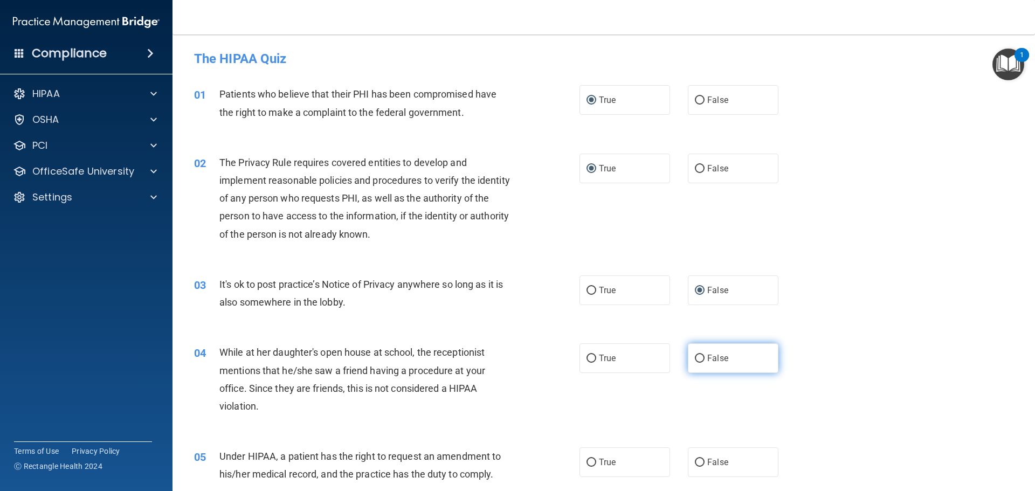
click at [695, 355] on input "False" at bounding box center [700, 359] width 10 height 8
radio input "true"
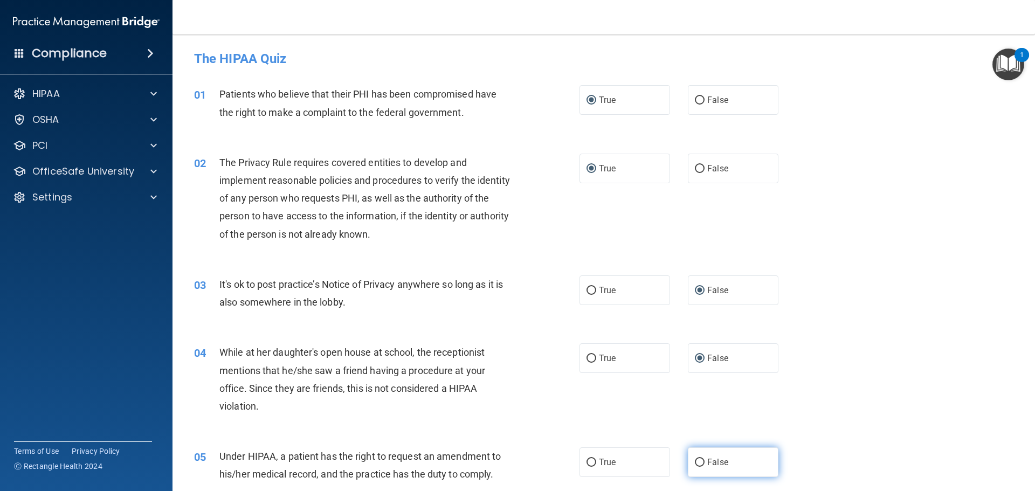
click at [695, 463] on input "False" at bounding box center [700, 463] width 10 height 8
radio input "true"
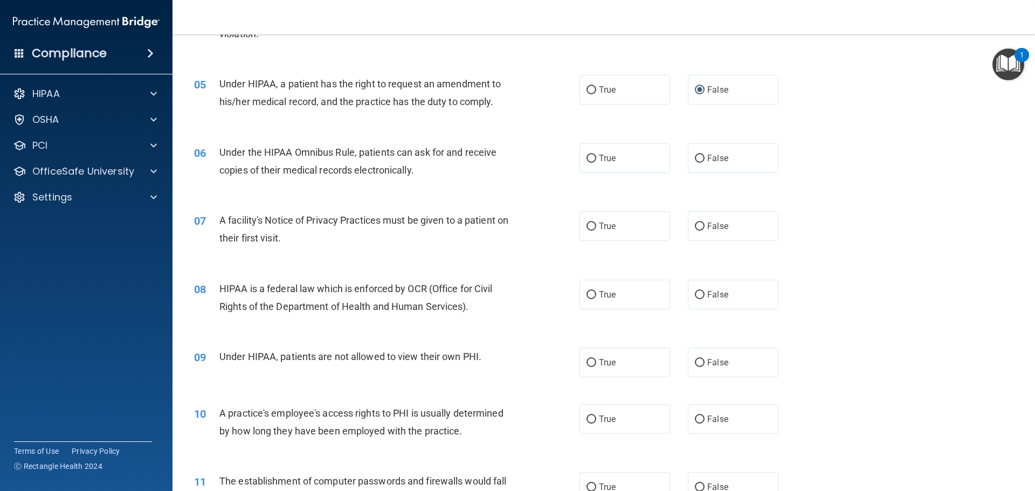
scroll to position [385, 0]
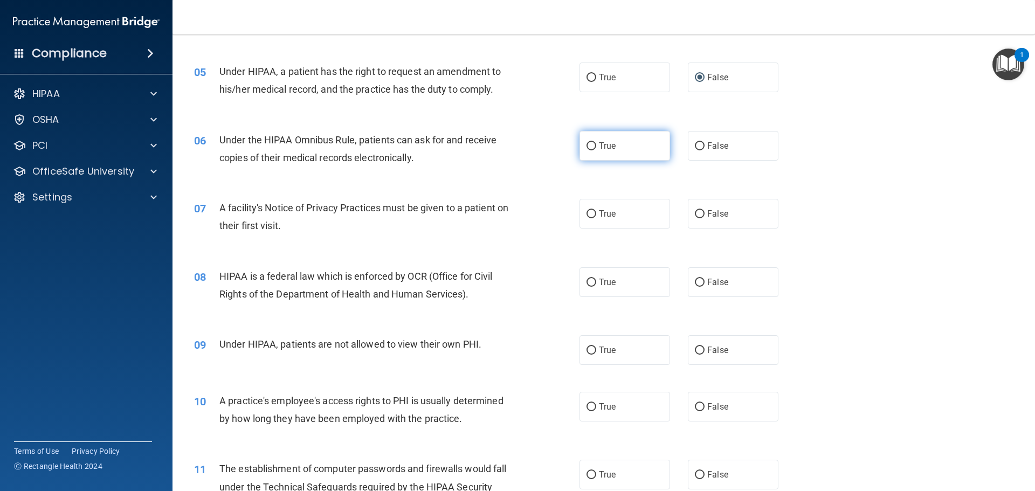
click at [587, 145] on input "True" at bounding box center [592, 146] width 10 height 8
radio input "true"
click at [591, 213] on input "True" at bounding box center [592, 214] width 10 height 8
radio input "true"
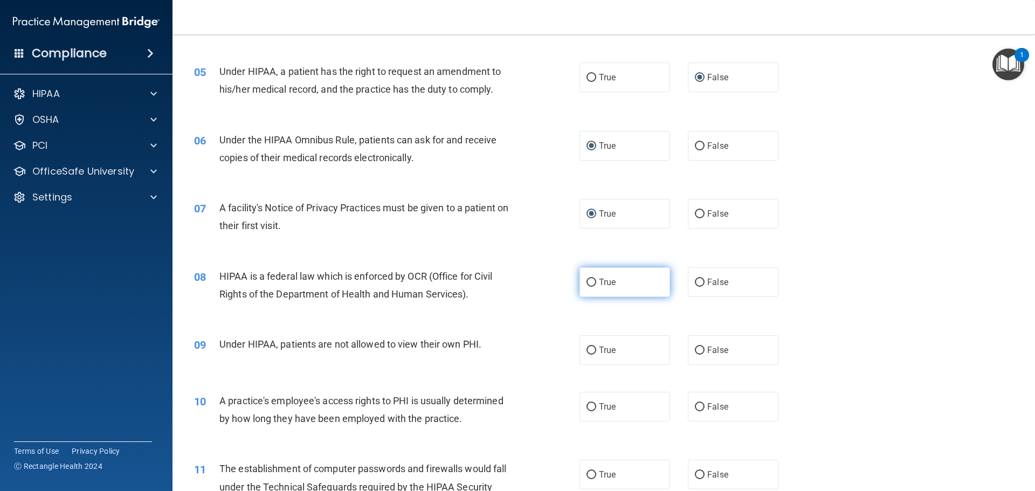
click at [593, 282] on label "True" at bounding box center [625, 283] width 91 height 30
click at [593, 282] on input "True" at bounding box center [592, 283] width 10 height 8
radio input "true"
click at [589, 351] on input "True" at bounding box center [592, 351] width 10 height 8
radio input "true"
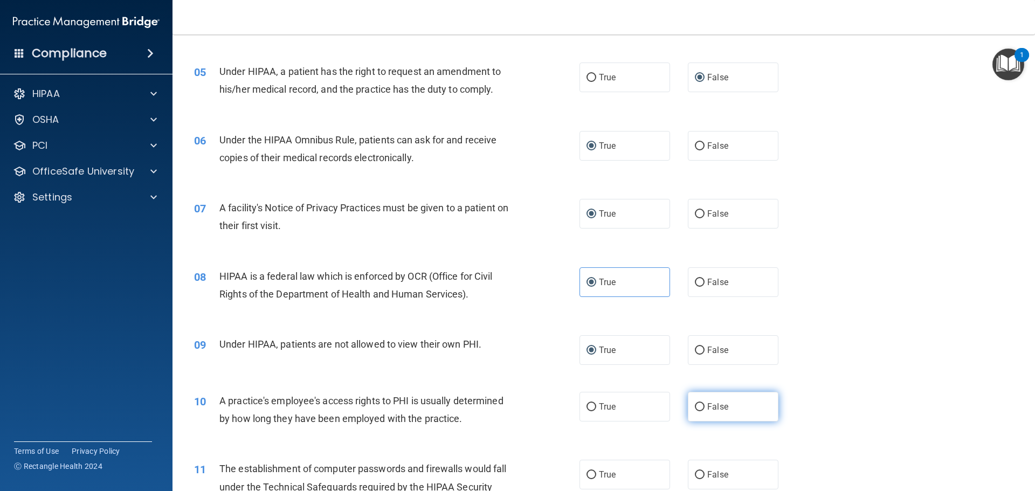
click at [698, 403] on input "False" at bounding box center [700, 407] width 10 height 8
radio input "true"
click at [695, 472] on input "False" at bounding box center [700, 475] width 10 height 8
radio input "true"
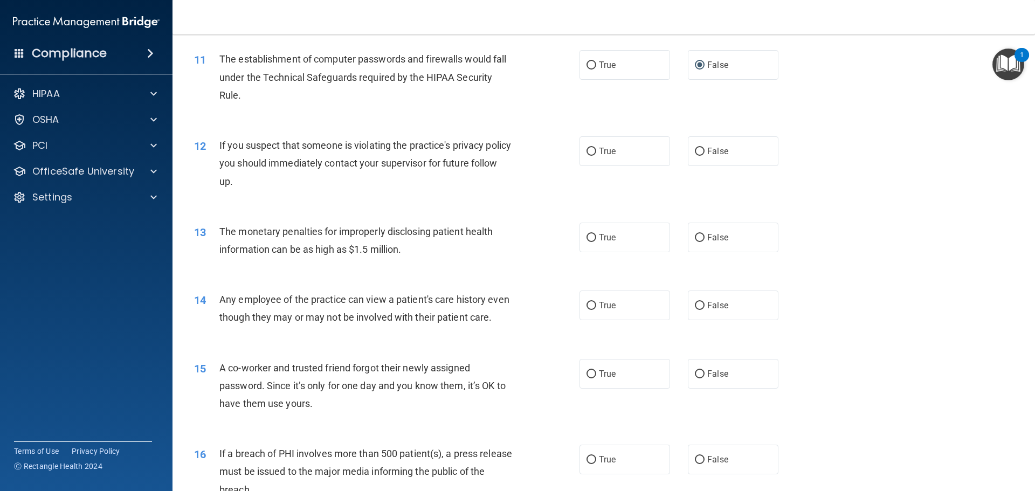
scroll to position [801, 0]
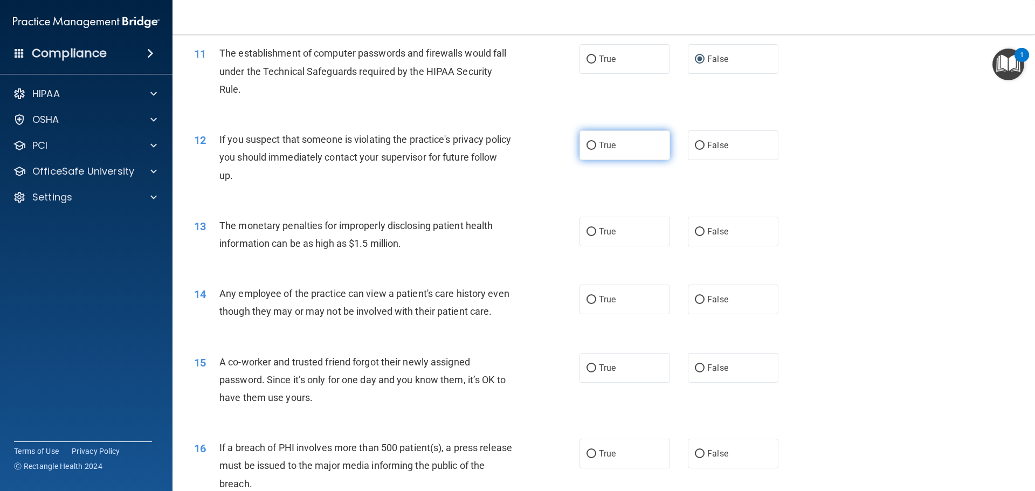
click at [587, 144] on input "True" at bounding box center [592, 146] width 10 height 8
radio input "true"
click at [590, 231] on input "True" at bounding box center [592, 232] width 10 height 8
radio input "true"
click at [697, 298] on input "False" at bounding box center [700, 300] width 10 height 8
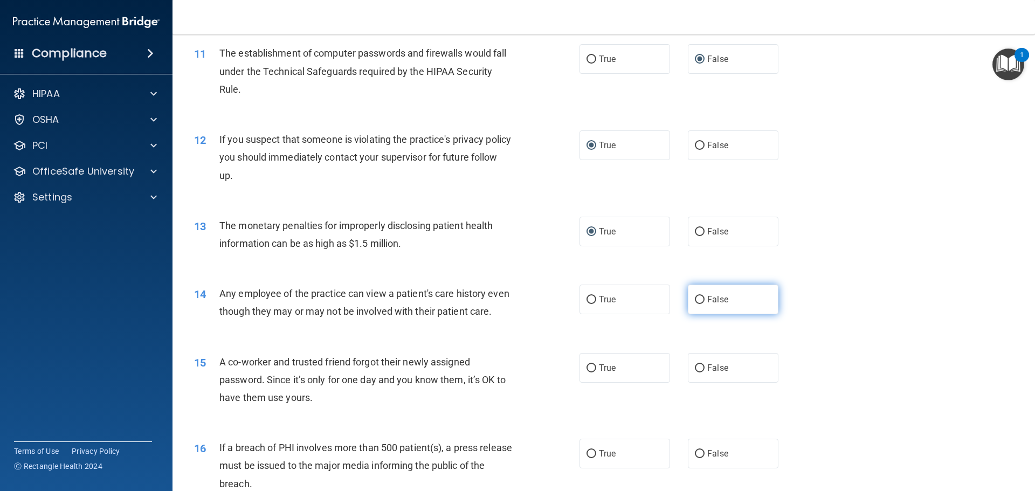
radio input "true"
click at [697, 373] on input "False" at bounding box center [700, 369] width 10 height 8
radio input "true"
click at [699, 469] on label "False" at bounding box center [733, 454] width 91 height 30
click at [699, 458] on input "False" at bounding box center [700, 454] width 10 height 8
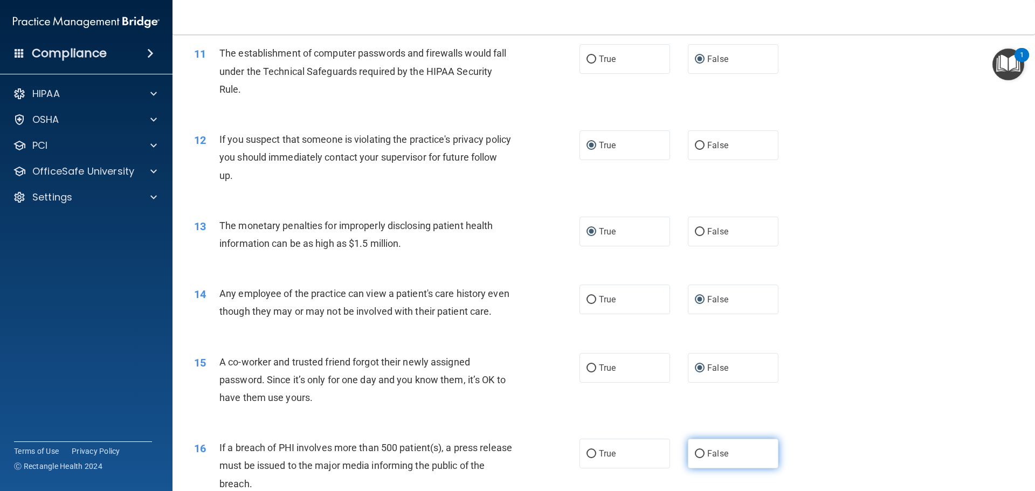
radio input "true"
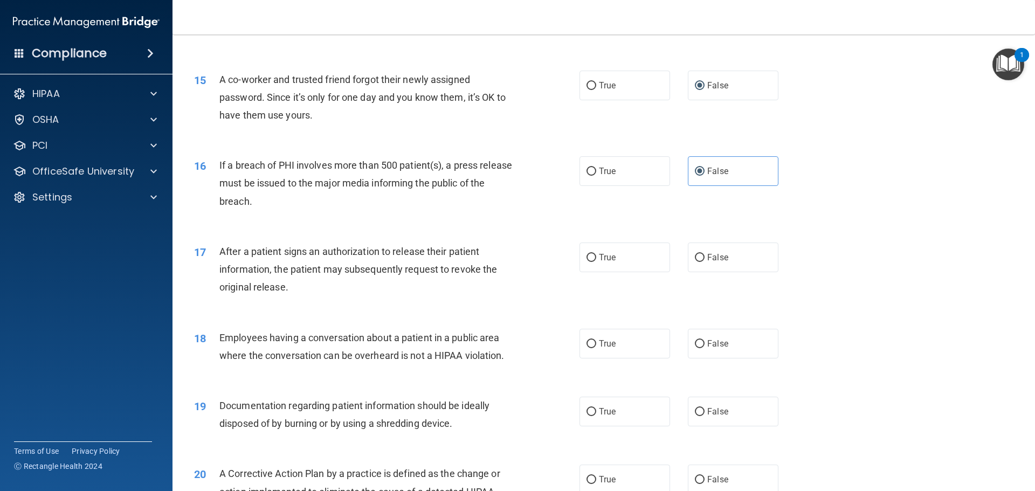
scroll to position [1087, 0]
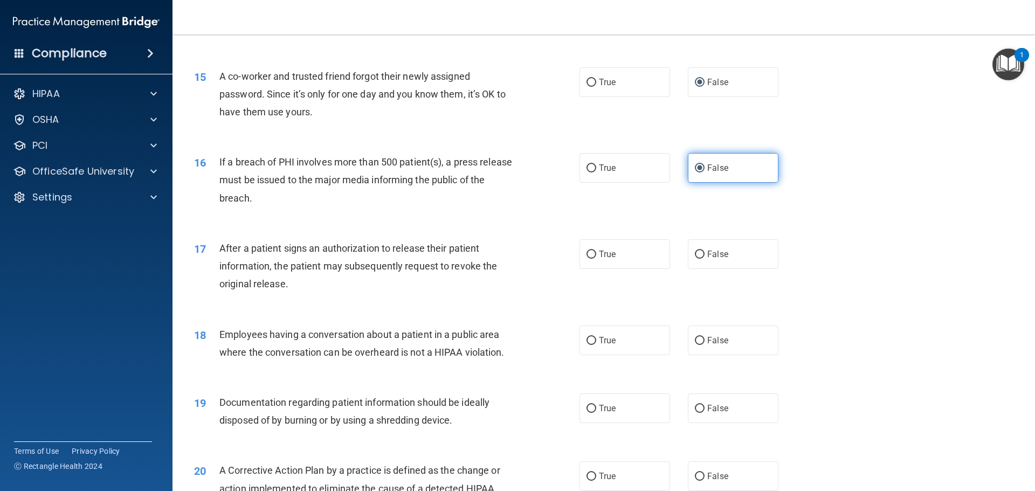
click at [696, 173] on input "False" at bounding box center [700, 168] width 10 height 8
drag, startPoint x: 589, startPoint y: 184, endPoint x: 592, endPoint y: 195, distance: 10.6
click at [589, 173] on input "True" at bounding box center [592, 168] width 10 height 8
radio input "true"
radio input "false"
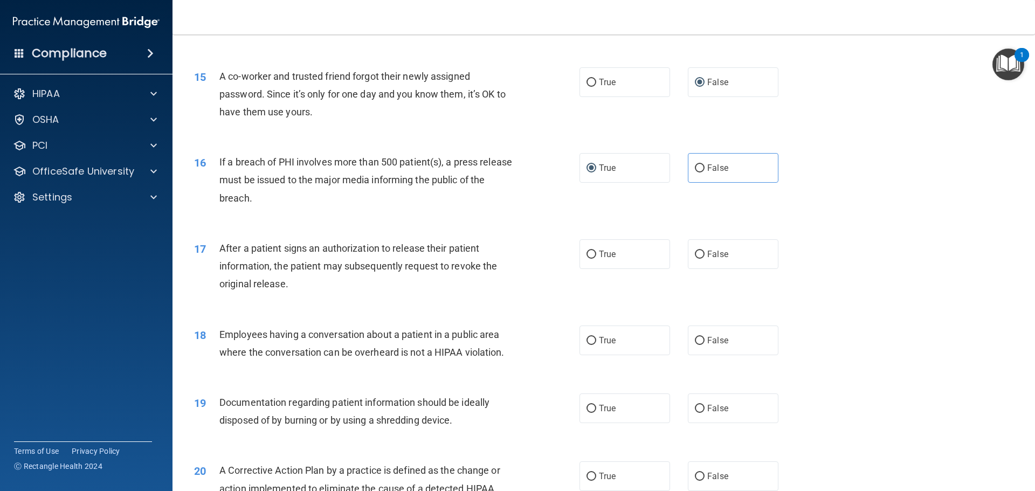
drag, startPoint x: 592, startPoint y: 273, endPoint x: 661, endPoint y: 325, distance: 86.7
click at [592, 259] on input "True" at bounding box center [592, 255] width 10 height 8
radio input "true"
click at [695, 345] on input "False" at bounding box center [700, 341] width 10 height 8
radio input "true"
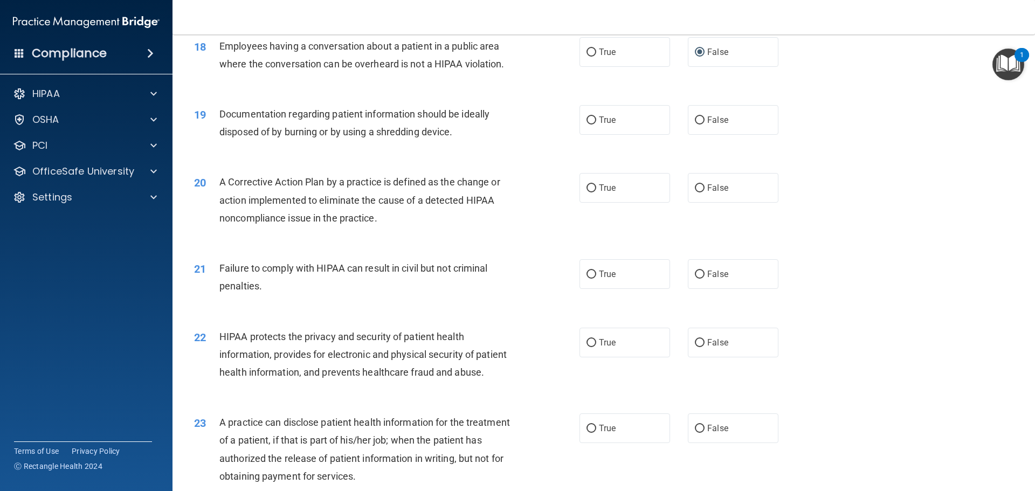
scroll to position [1391, 0]
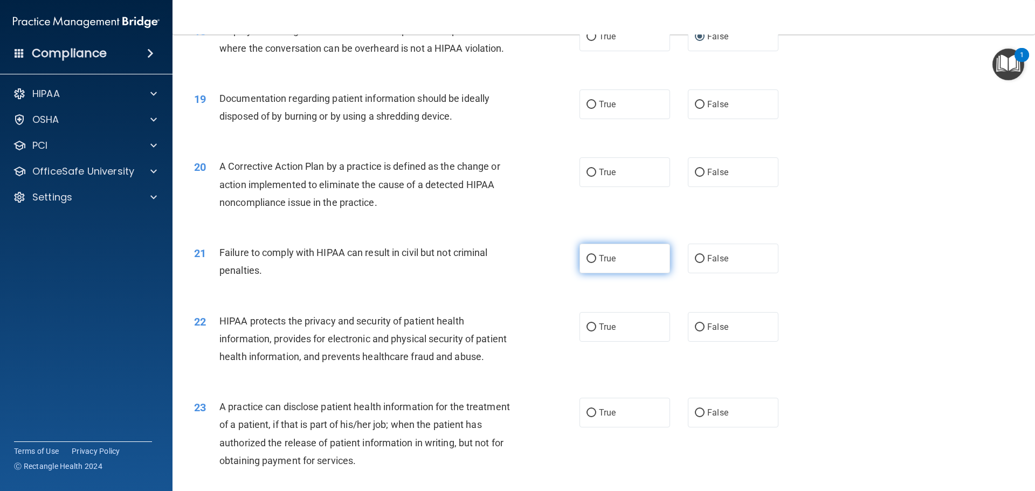
click at [589, 263] on input "True" at bounding box center [592, 259] width 10 height 8
radio input "true"
click at [695, 177] on input "False" at bounding box center [700, 173] width 10 height 8
radio input "true"
click at [590, 177] on input "True" at bounding box center [592, 173] width 10 height 8
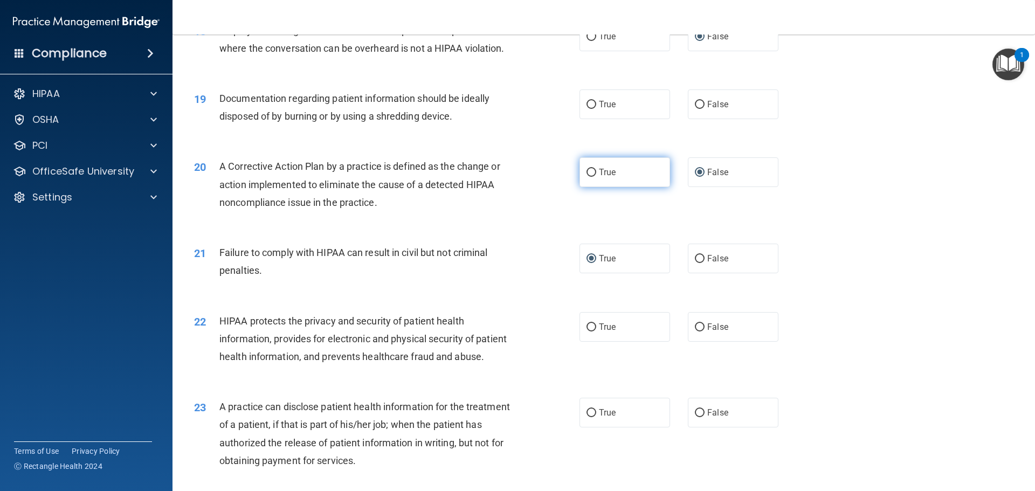
radio input "true"
radio input "false"
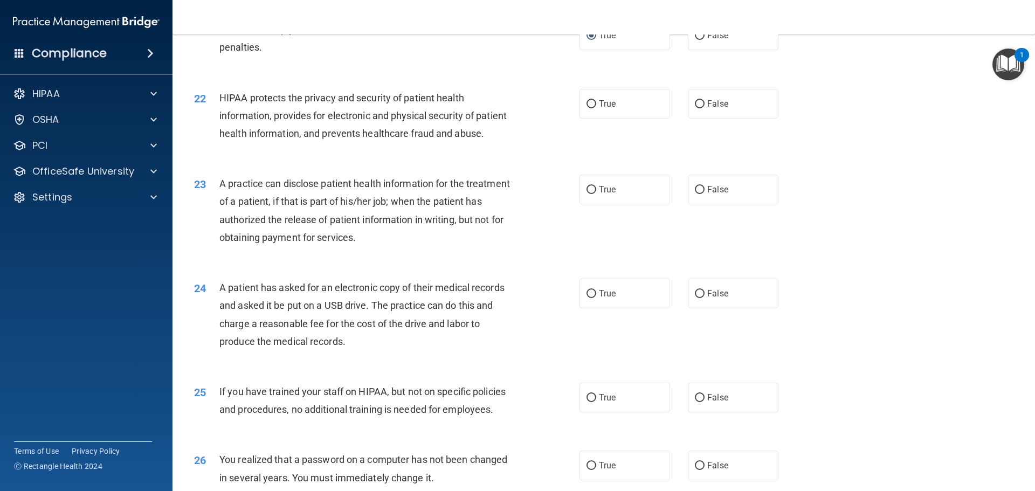
scroll to position [1639, 0]
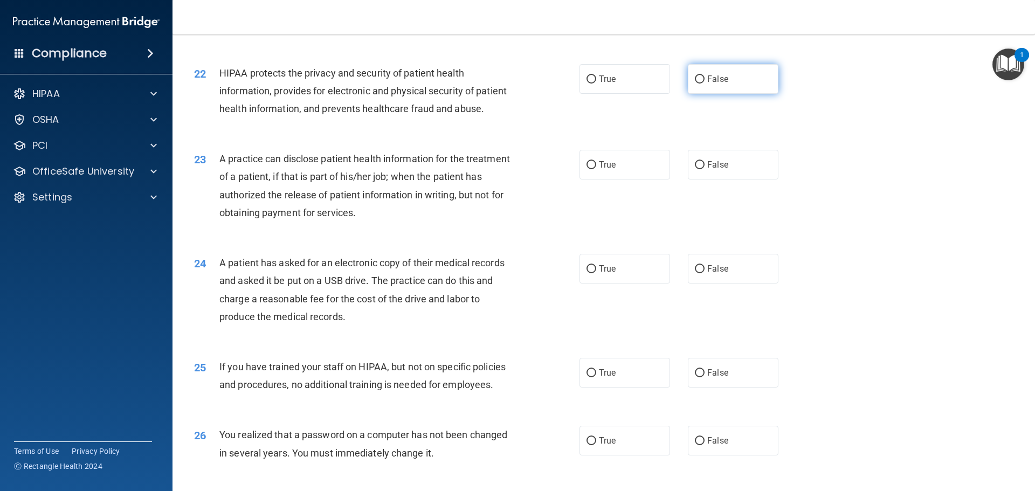
click at [699, 84] on input "False" at bounding box center [700, 80] width 10 height 8
radio input "true"
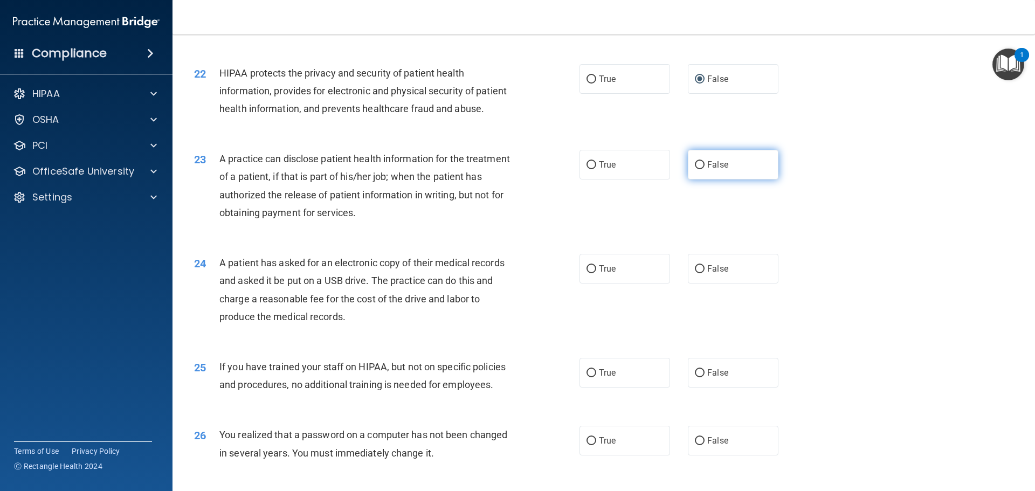
drag, startPoint x: 696, startPoint y: 194, endPoint x: 696, endPoint y: 204, distance: 10.2
click at [696, 180] on label "False" at bounding box center [733, 165] width 91 height 30
click at [696, 169] on input "False" at bounding box center [700, 165] width 10 height 8
radio input "true"
click at [591, 284] on label "True" at bounding box center [625, 269] width 91 height 30
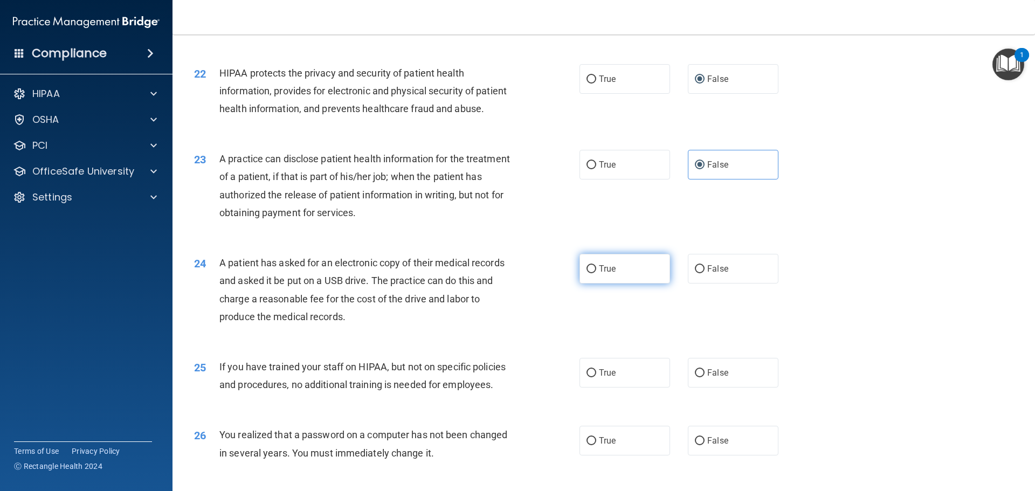
click at [591, 273] on input "True" at bounding box center [592, 269] width 10 height 8
radio input "true"
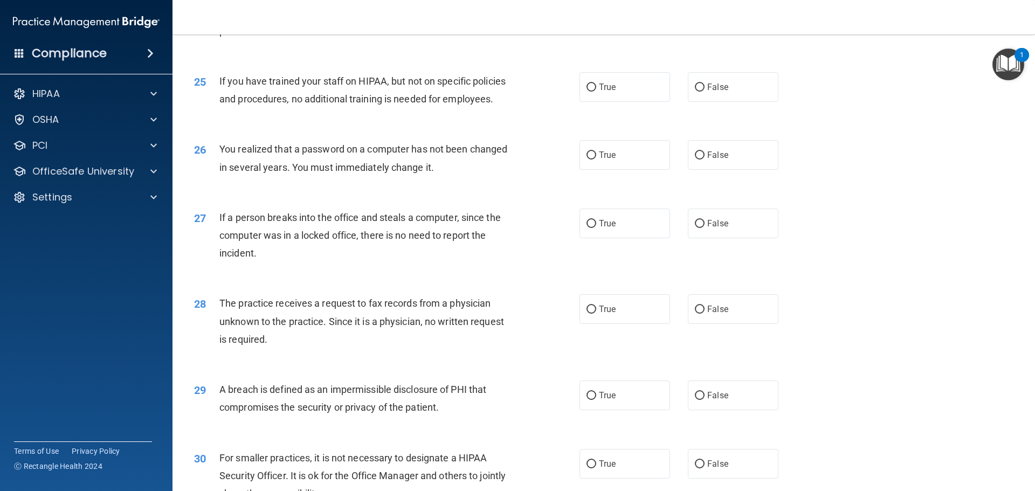
scroll to position [1903, 0]
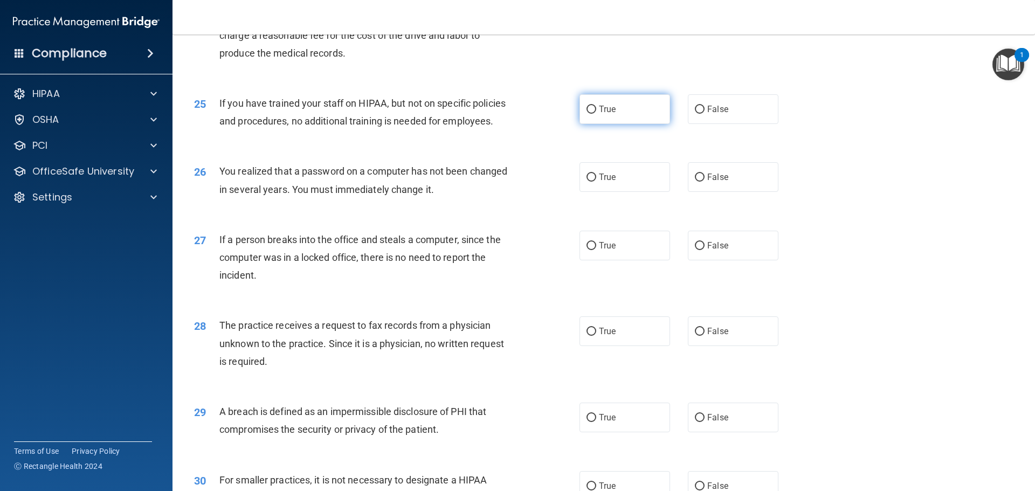
click at [594, 124] on label "True" at bounding box center [625, 109] width 91 height 30
click at [594, 114] on input "True" at bounding box center [592, 110] width 10 height 8
radio input "true"
click at [696, 182] on input "False" at bounding box center [700, 178] width 10 height 8
radio input "true"
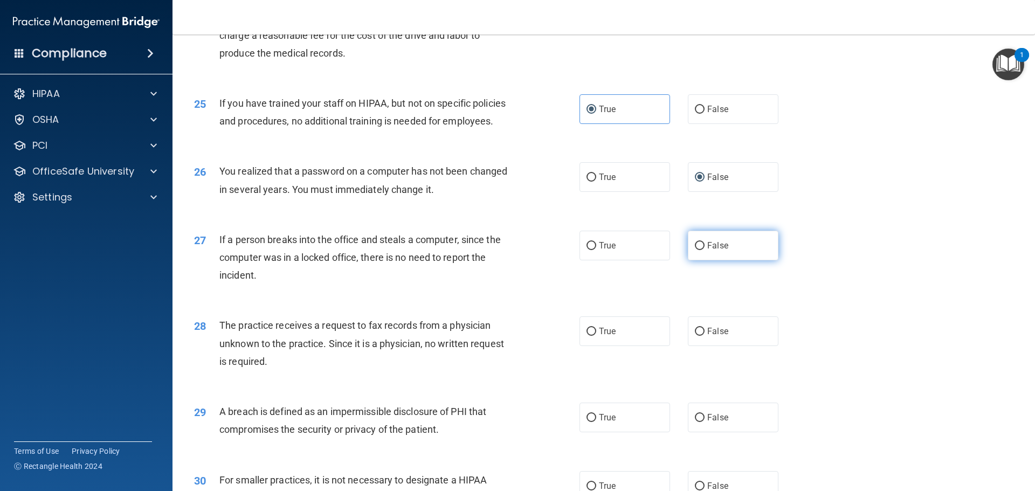
click at [695, 250] on input "False" at bounding box center [700, 246] width 10 height 8
radio input "true"
click at [591, 336] on input "True" at bounding box center [592, 332] width 10 height 8
radio input "true"
click at [695, 422] on input "False" at bounding box center [700, 418] width 10 height 8
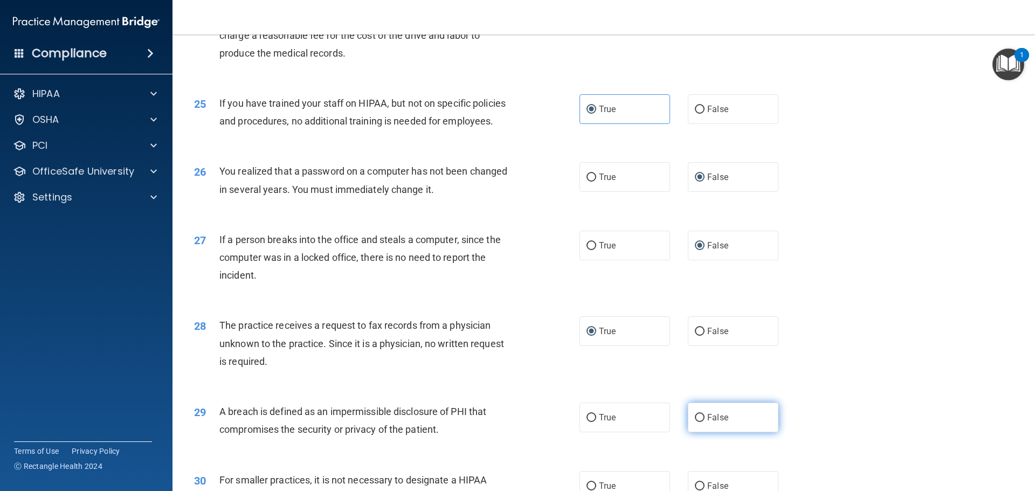
radio input "true"
drag, startPoint x: 1026, startPoint y: 384, endPoint x: 1035, endPoint y: 401, distance: 19.1
click at [1028, 386] on main "- The HIPAA Quiz This quiz doesn’t expire until [DATE]. Are you sure you want t…" at bounding box center [604, 263] width 863 height 457
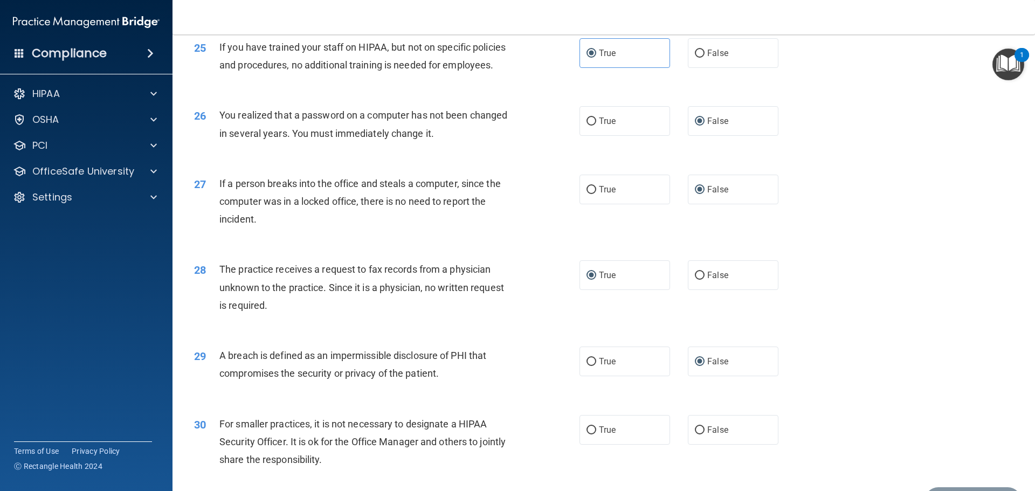
scroll to position [2061, 0]
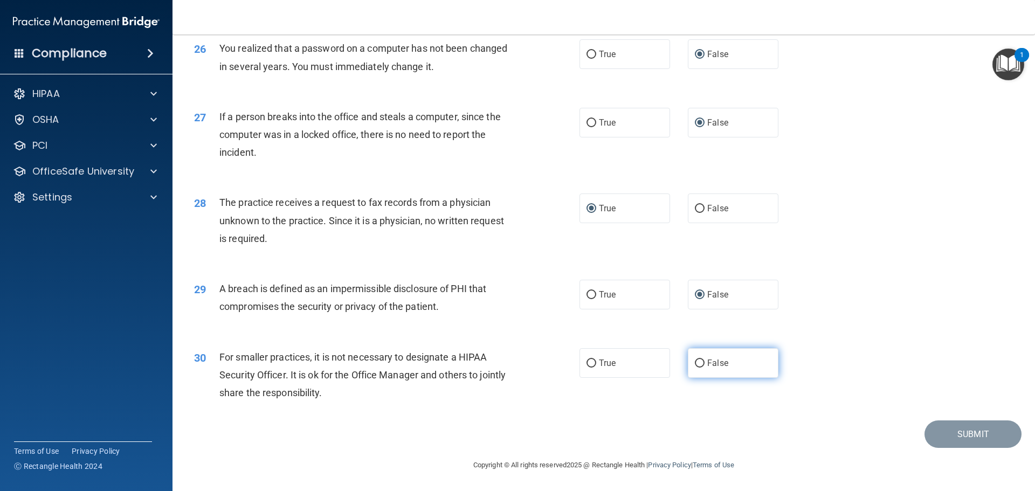
click at [697, 362] on input "False" at bounding box center [700, 364] width 10 height 8
radio input "true"
click at [695, 296] on input "False" at bounding box center [700, 295] width 10 height 8
click at [587, 292] on input "True" at bounding box center [592, 295] width 10 height 8
radio input "true"
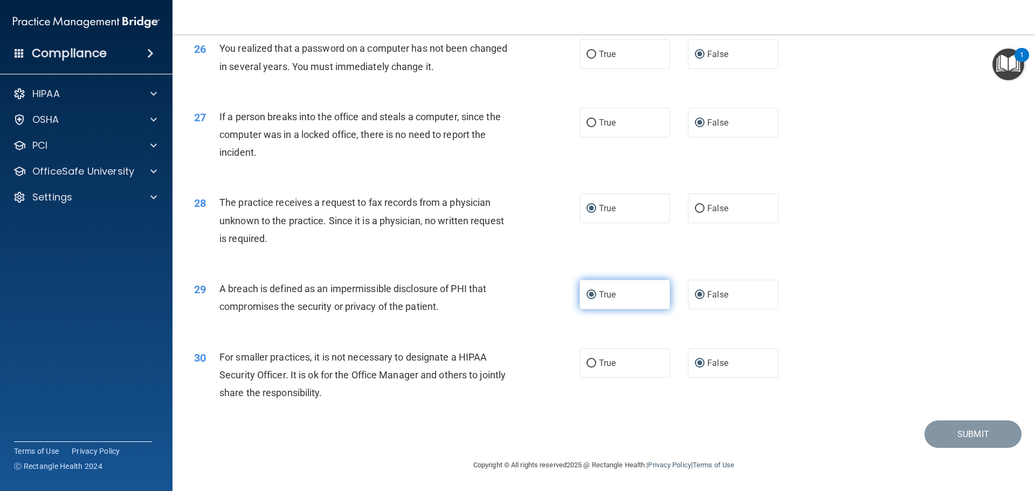
radio input "false"
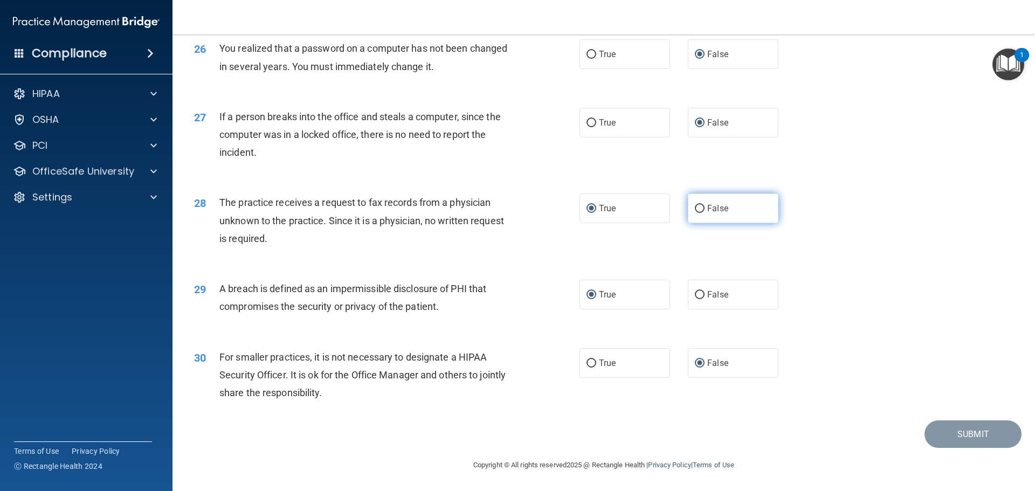
click at [695, 208] on input "False" at bounding box center [700, 209] width 10 height 8
radio input "true"
radio input "false"
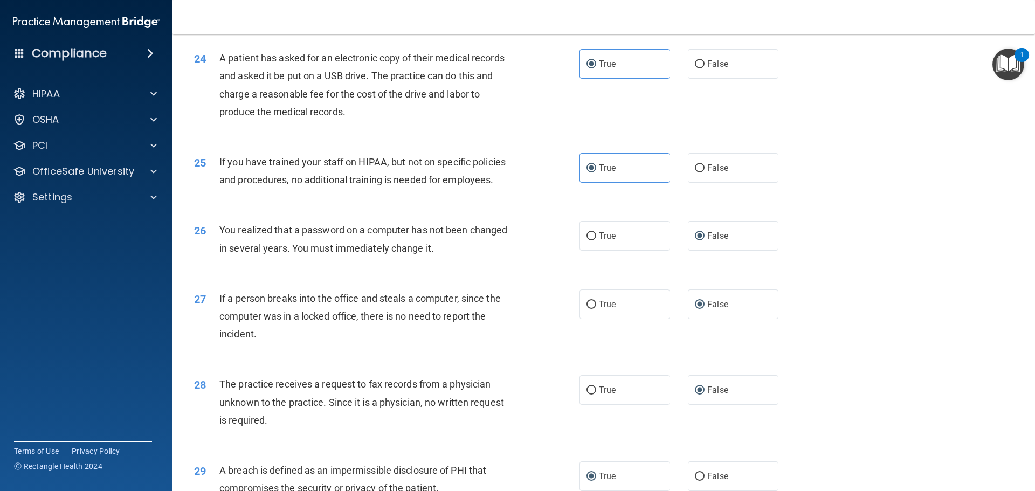
scroll to position [1826, 0]
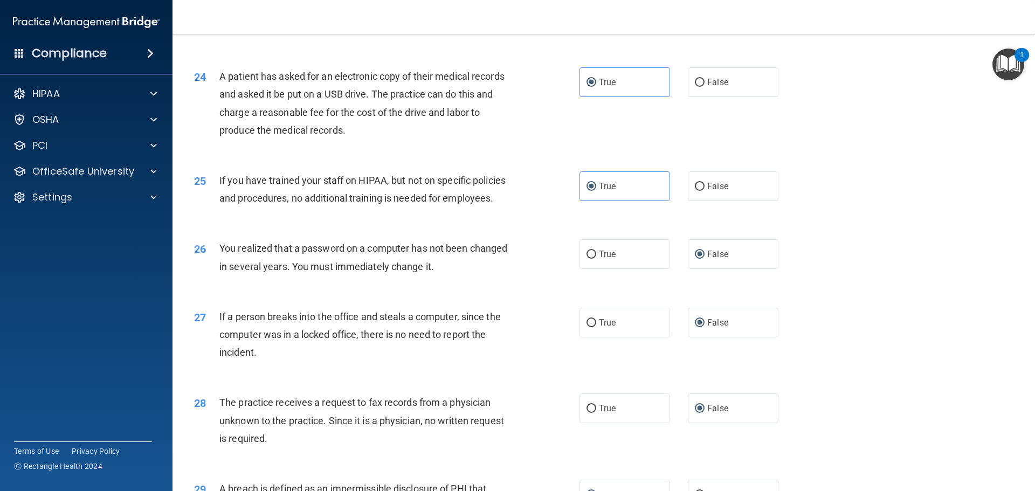
drag, startPoint x: 701, startPoint y: 362, endPoint x: 706, endPoint y: 385, distance: 23.3
click at [706, 381] on div "27 If a person breaks into the office and steals a computer, since the computer…" at bounding box center [604, 337] width 836 height 86
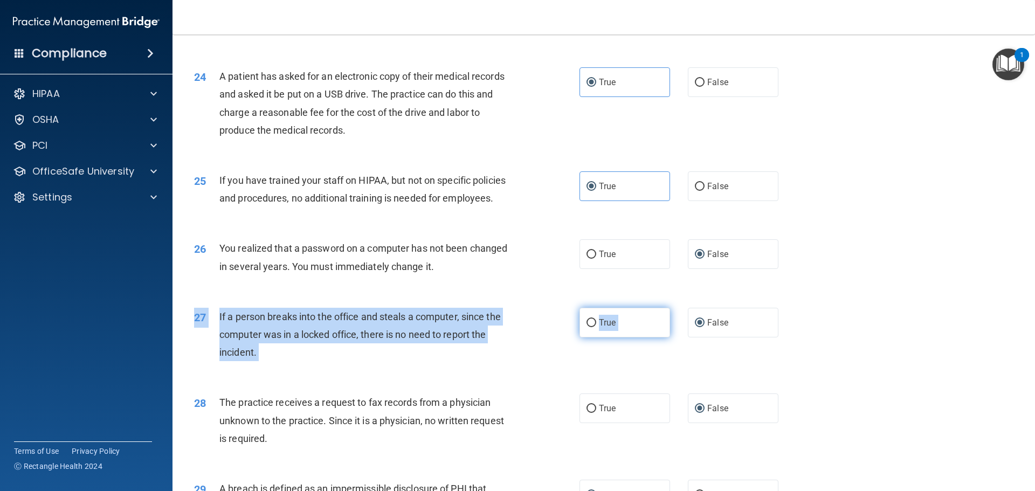
click at [599, 328] on span "True" at bounding box center [607, 323] width 17 height 10
click at [595, 327] on input "True" at bounding box center [592, 323] width 10 height 8
radio input "true"
radio input "false"
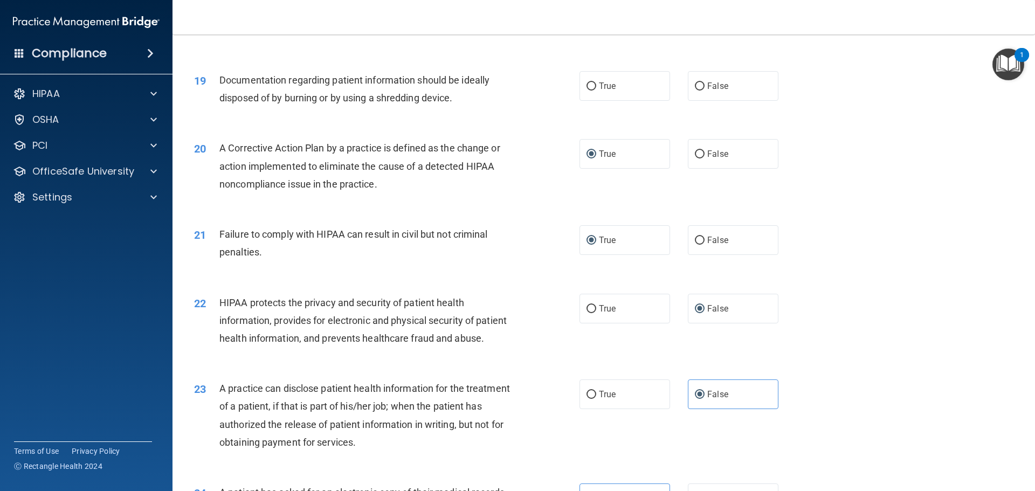
scroll to position [1369, 0]
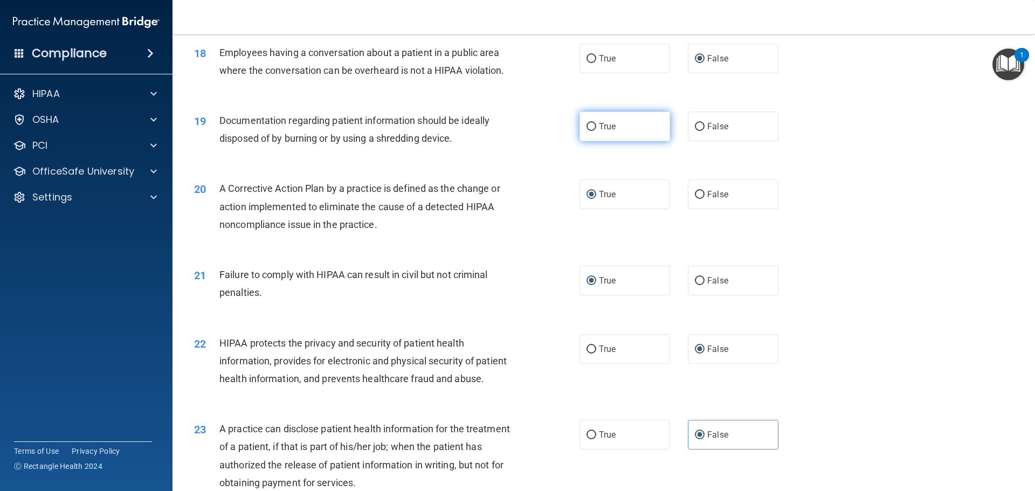
click at [587, 131] on input "True" at bounding box center [592, 127] width 10 height 8
radio input "true"
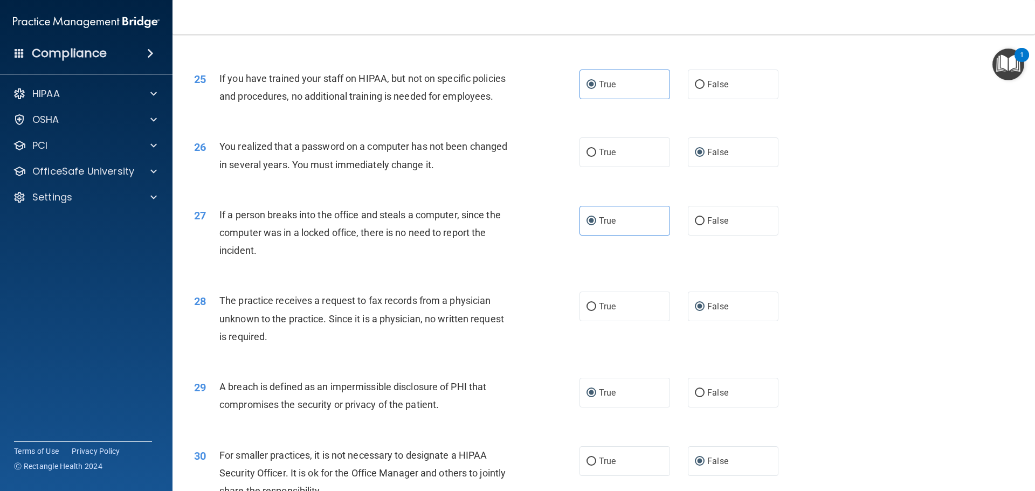
scroll to position [2061, 0]
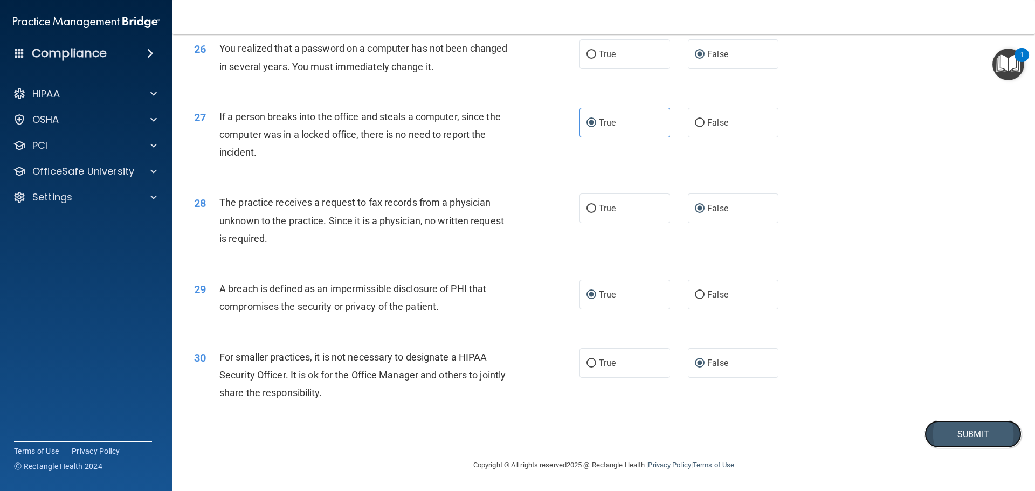
click at [965, 431] on button "Submit" at bounding box center [973, 435] width 97 height 28
click at [961, 430] on button "Submit" at bounding box center [973, 435] width 97 height 28
